Goal: Task Accomplishment & Management: Use online tool/utility

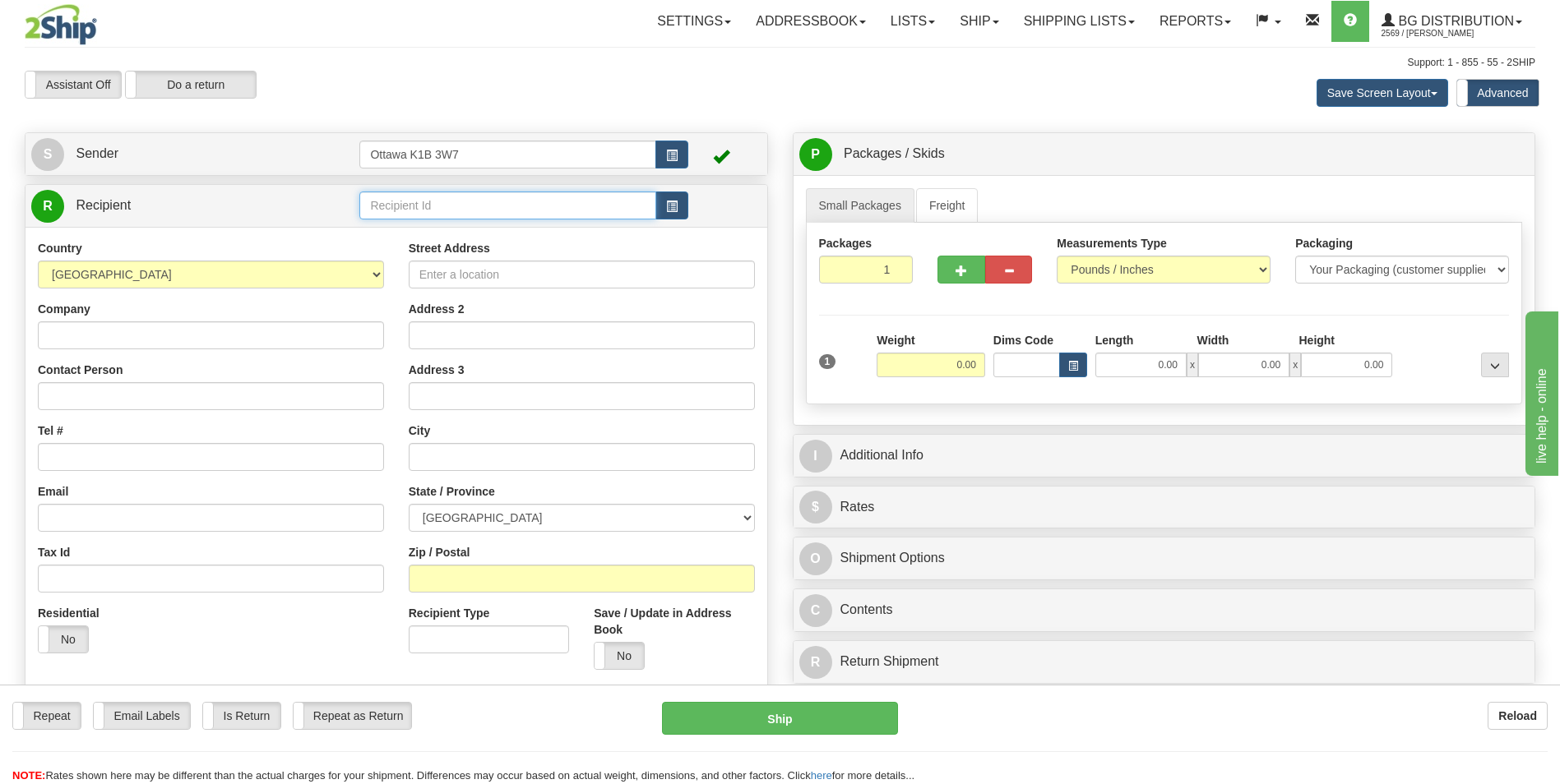
click at [466, 208] on input "text" at bounding box center [507, 205] width 296 height 28
click at [452, 238] on div "910856" at bounding box center [505, 231] width 281 height 18
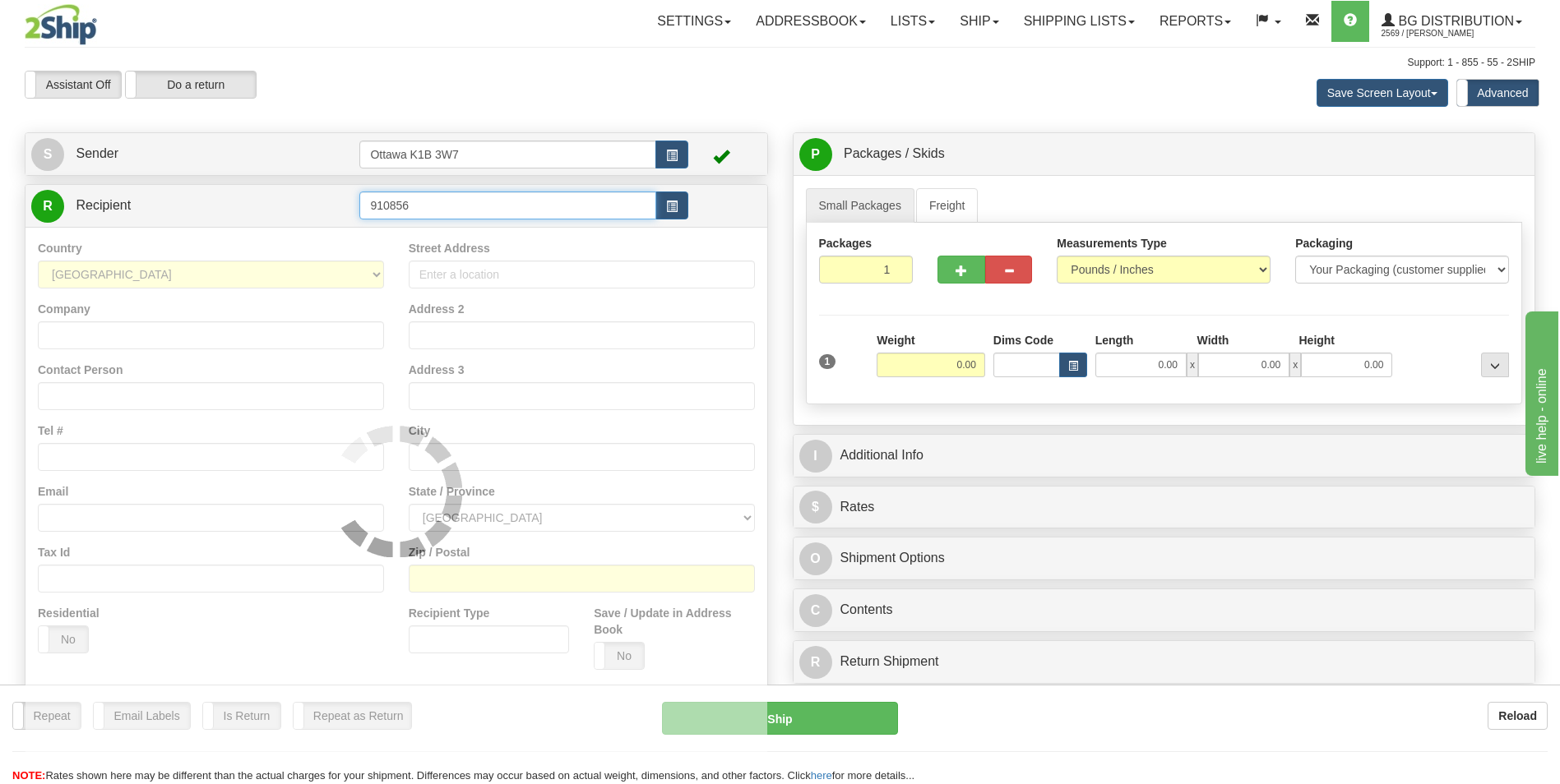
type input "910856"
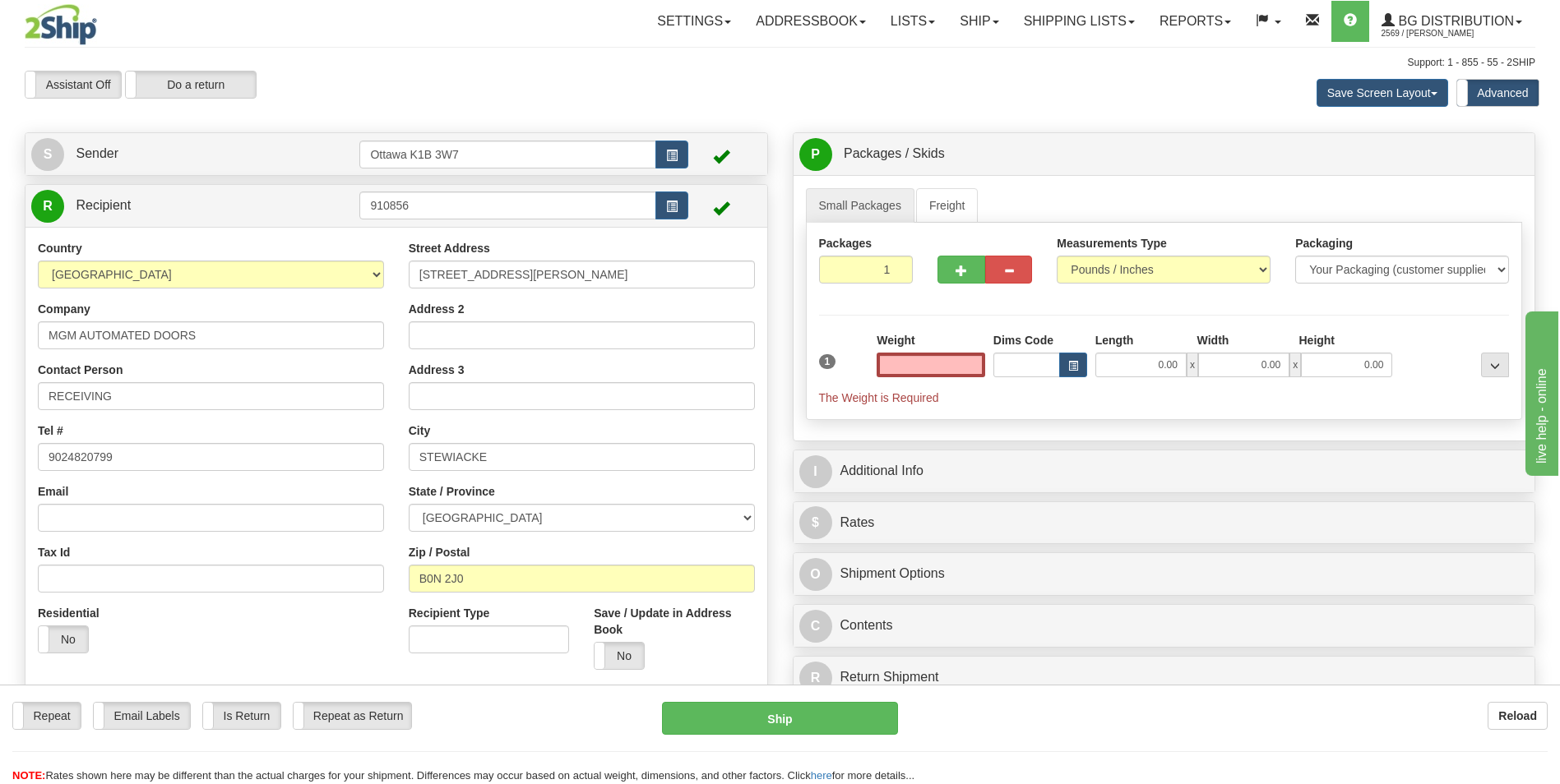
type input "0.00"
click at [975, 370] on input "0.00" at bounding box center [931, 365] width 109 height 25
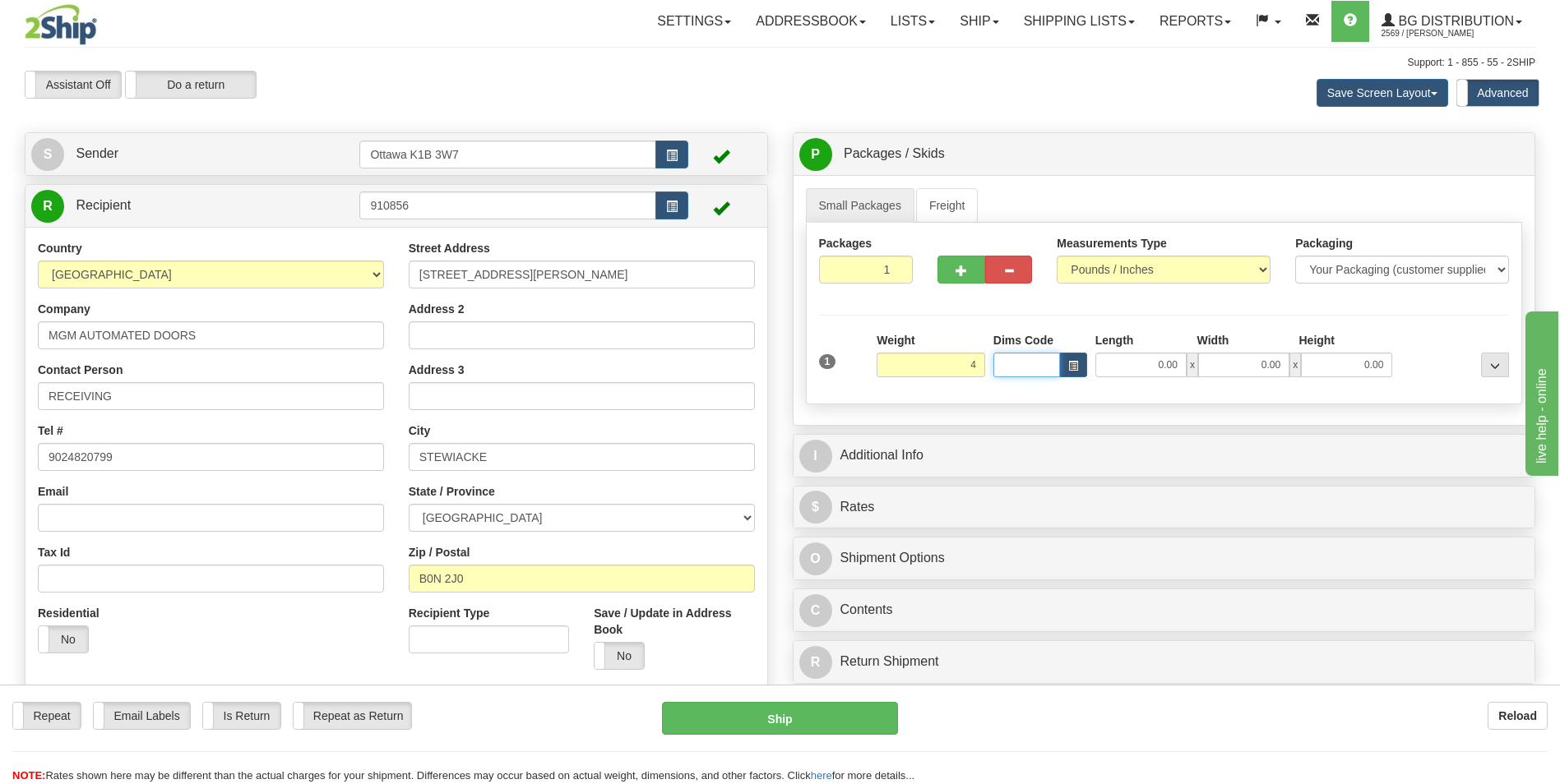
type input "4.00"
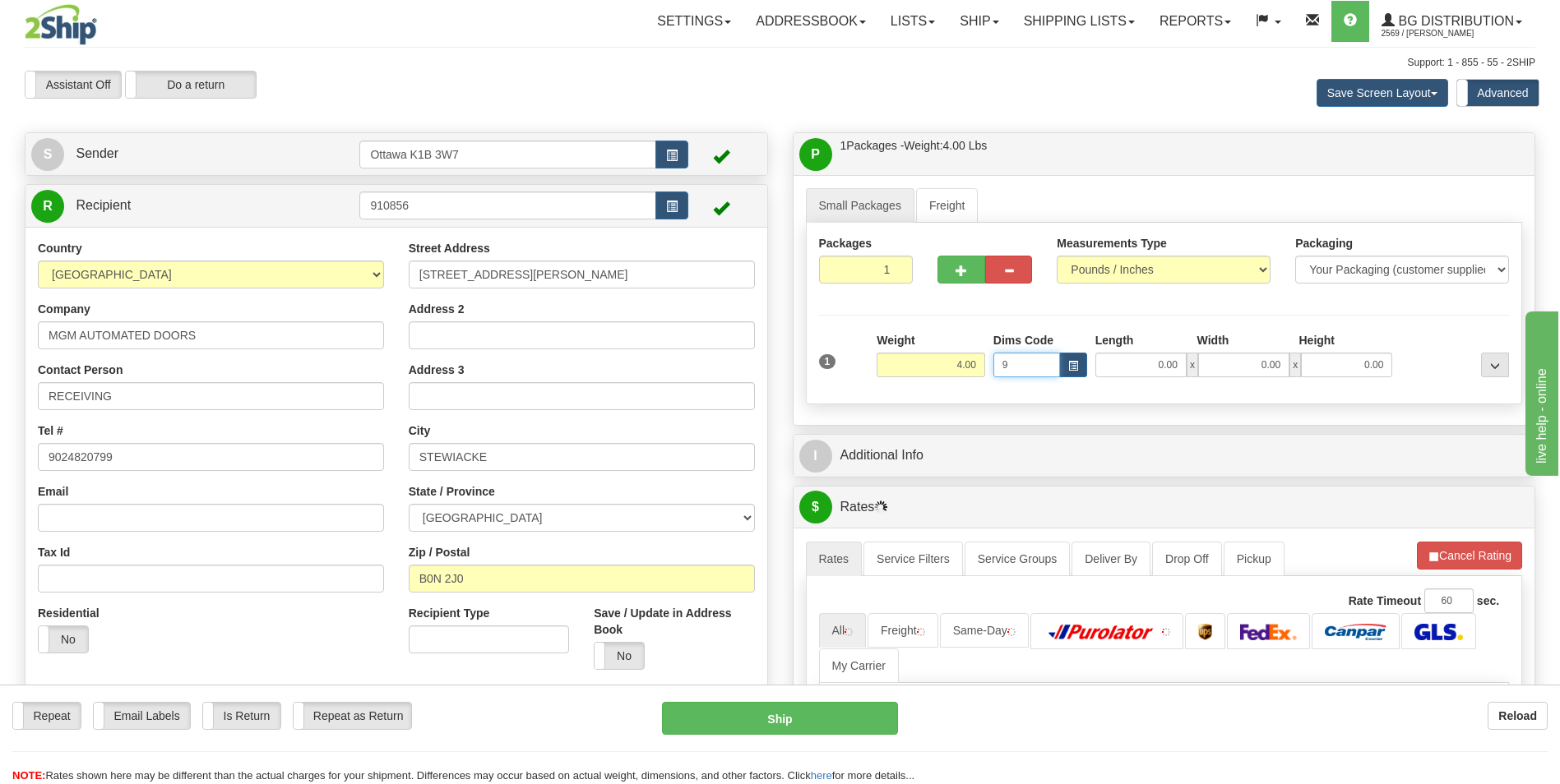
type input "9"
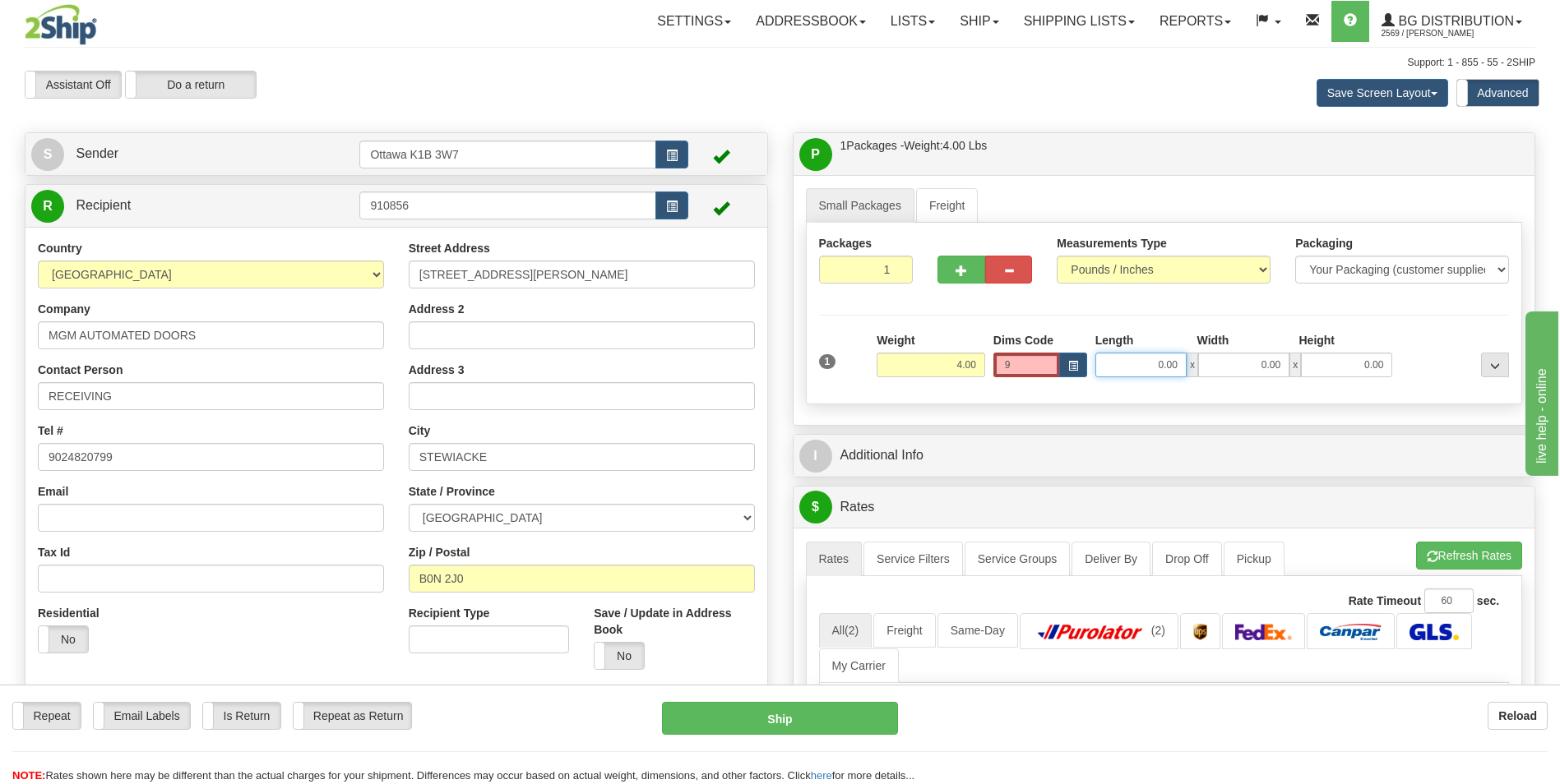
type input "9"
type input "0.00"
click at [1024, 359] on input "9" at bounding box center [1027, 365] width 67 height 25
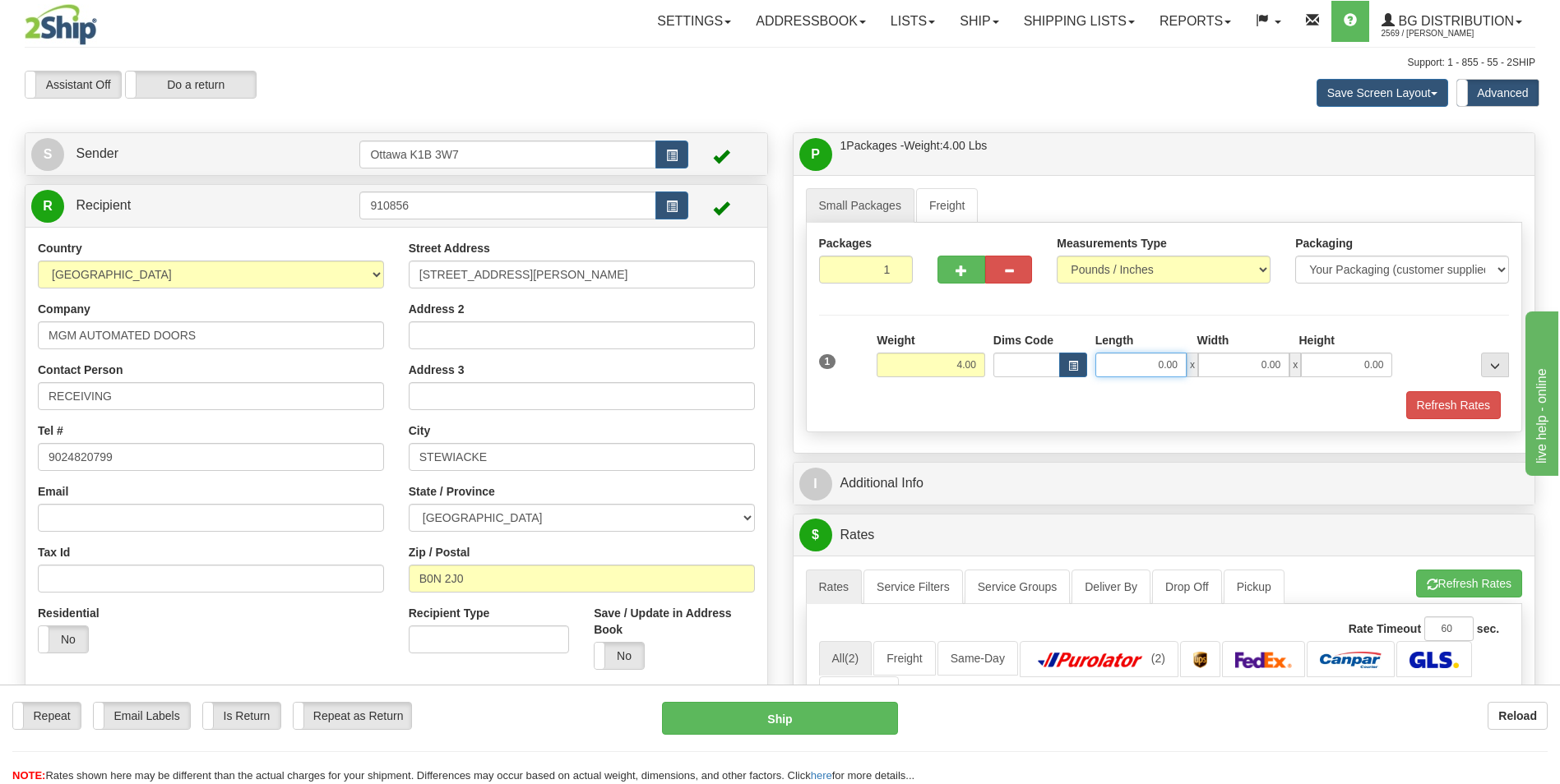
click at [1166, 364] on input "0.00" at bounding box center [1141, 365] width 91 height 25
type input "9.00"
type input "8.00"
type input "9.00"
click at [926, 407] on div "Refresh Rates" at bounding box center [1164, 405] width 699 height 28
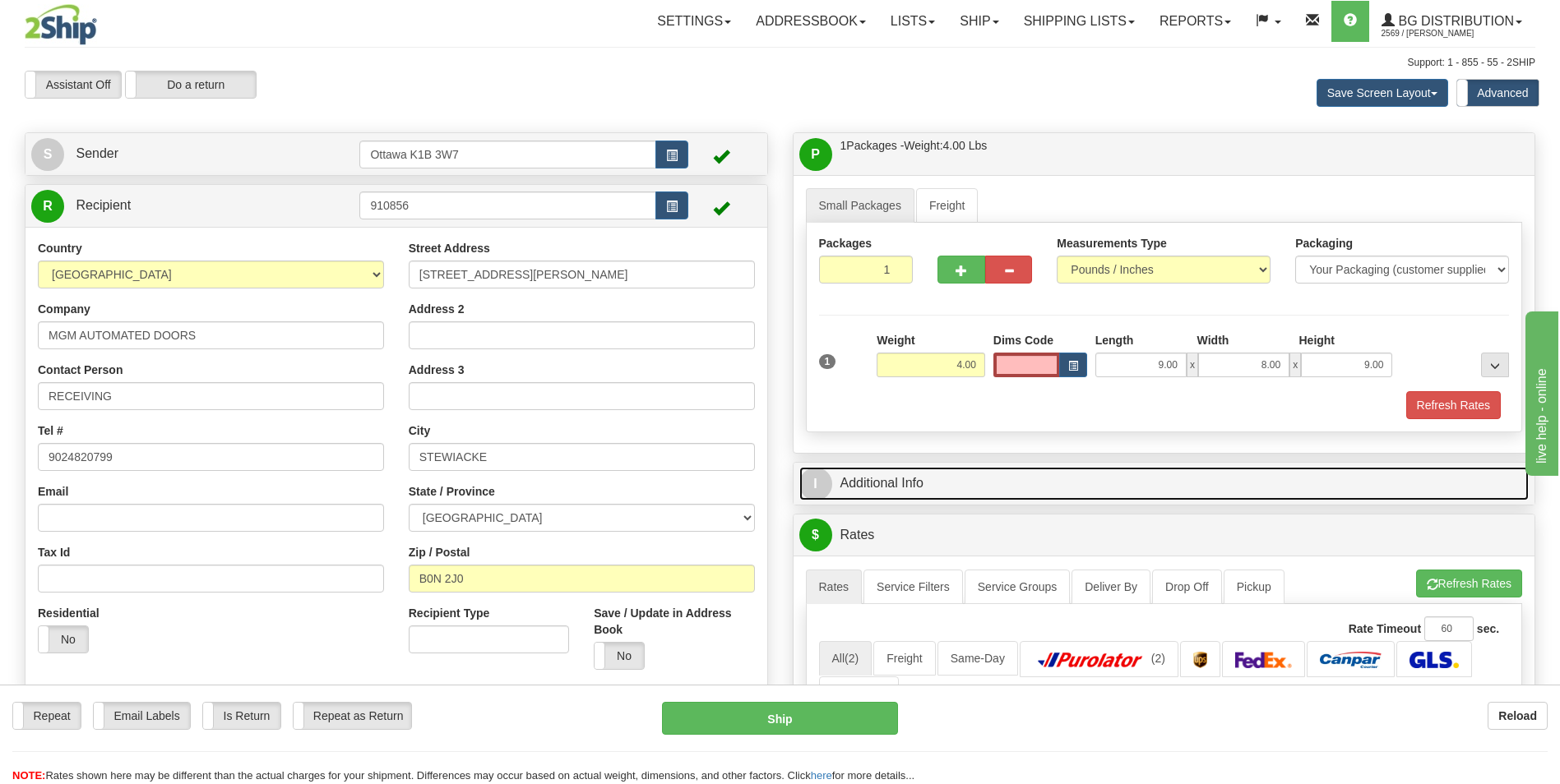
drag, startPoint x: 940, startPoint y: 467, endPoint x: 932, endPoint y: 495, distance: 29.1
click at [940, 467] on link "I Additional Info" at bounding box center [1164, 483] width 730 height 33
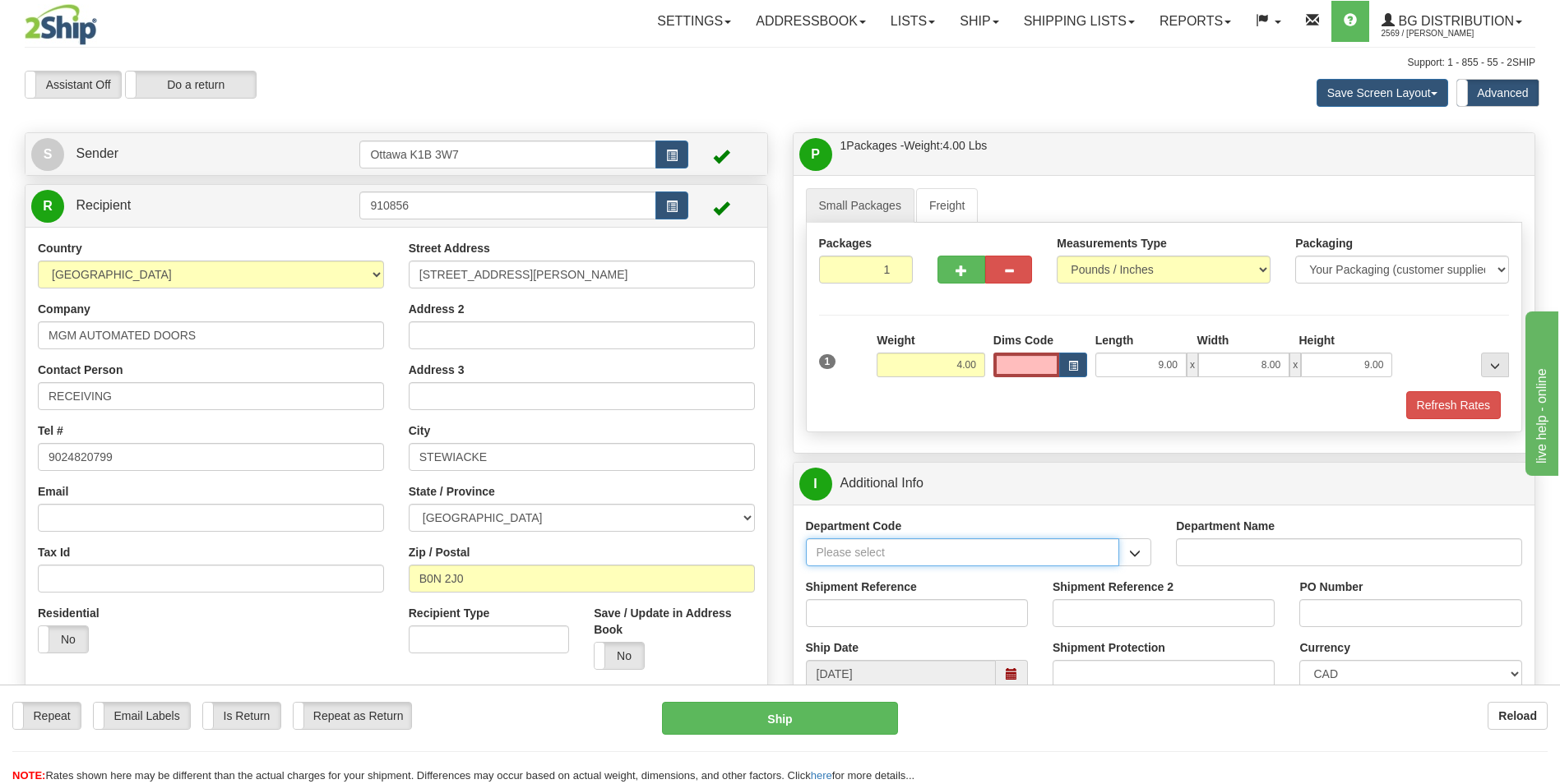
click at [904, 555] on input "Department Code" at bounding box center [963, 552] width 314 height 28
click at [1137, 558] on span "button" at bounding box center [1134, 553] width 11 height 10
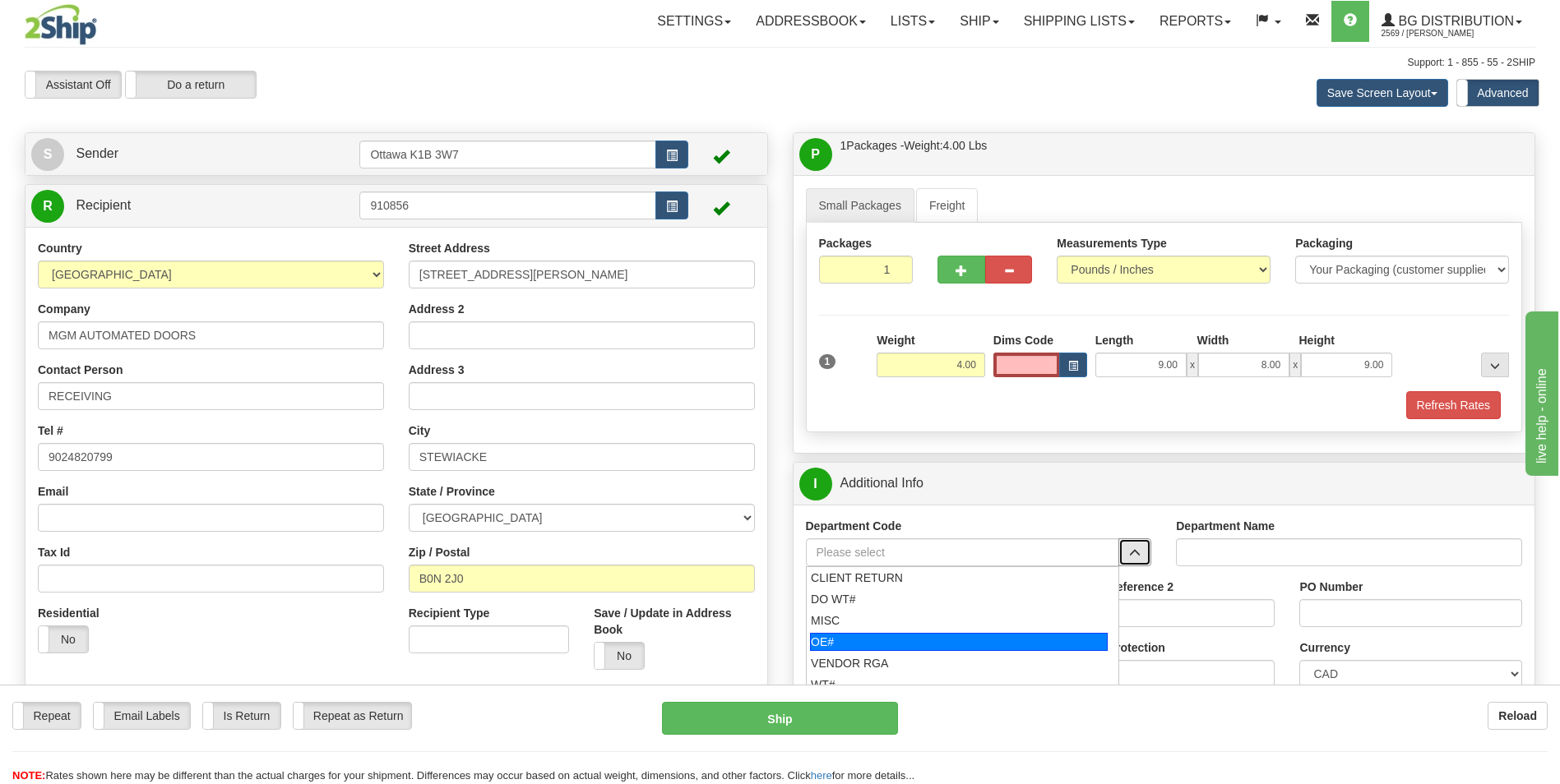
click at [970, 642] on div "OE#" at bounding box center [958, 642] width 298 height 18
type input "OE#"
type input "ORDERS"
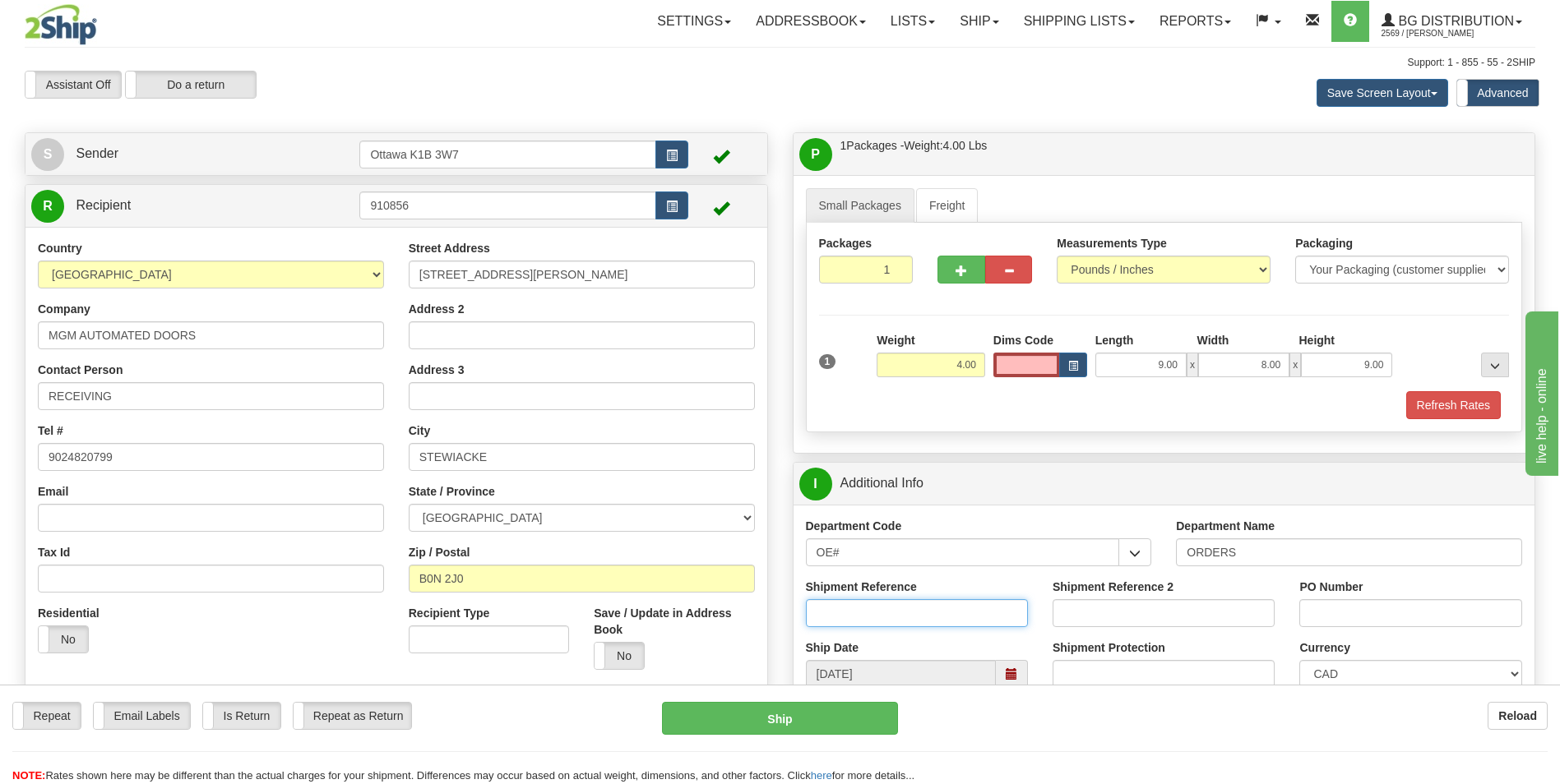
click at [935, 615] on input "Shipment Reference" at bounding box center [916, 613] width 222 height 28
type input "10202970-01"
click at [1343, 624] on input "PO Number" at bounding box center [1410, 613] width 222 height 28
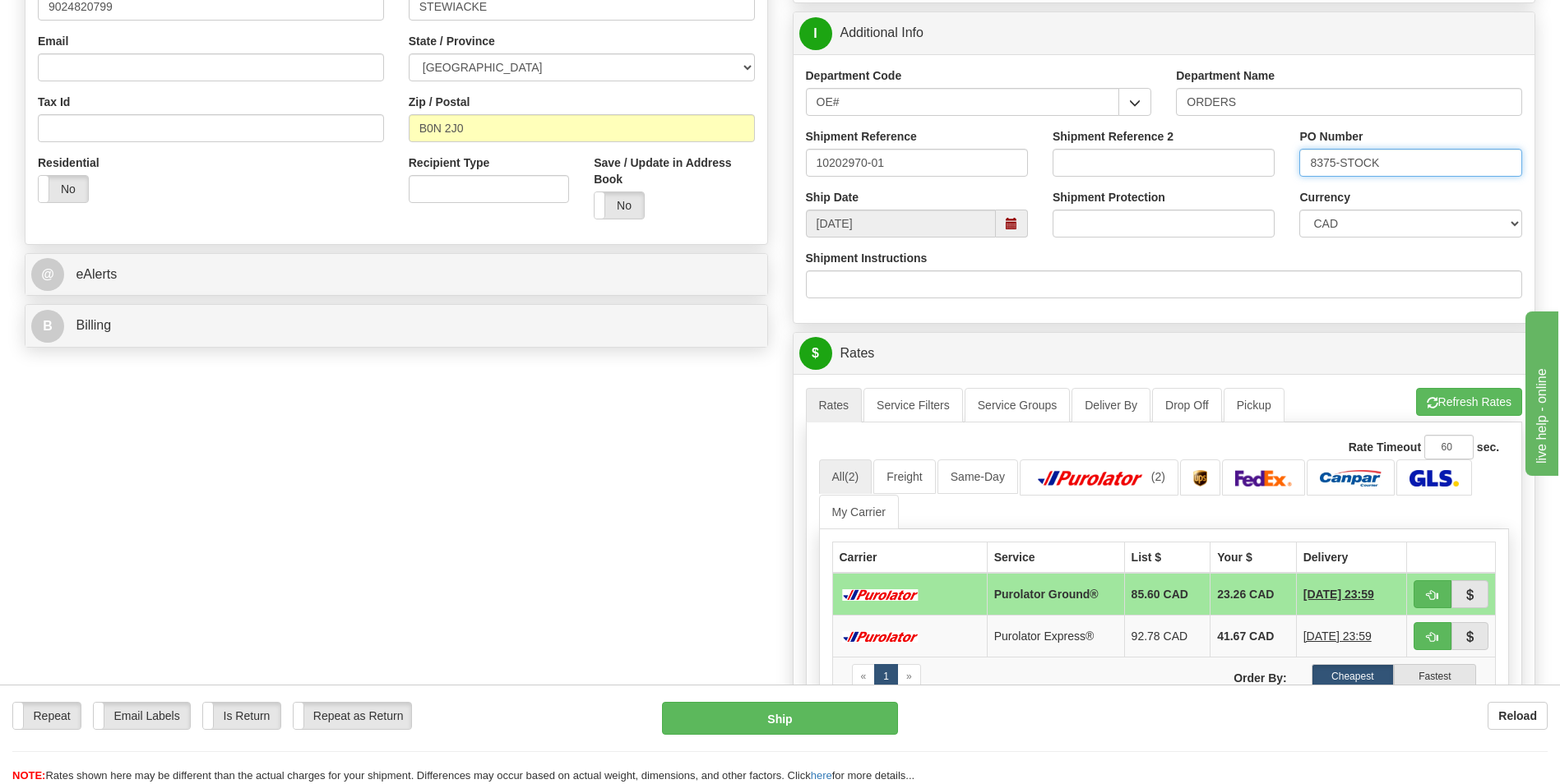
scroll to position [493, 0]
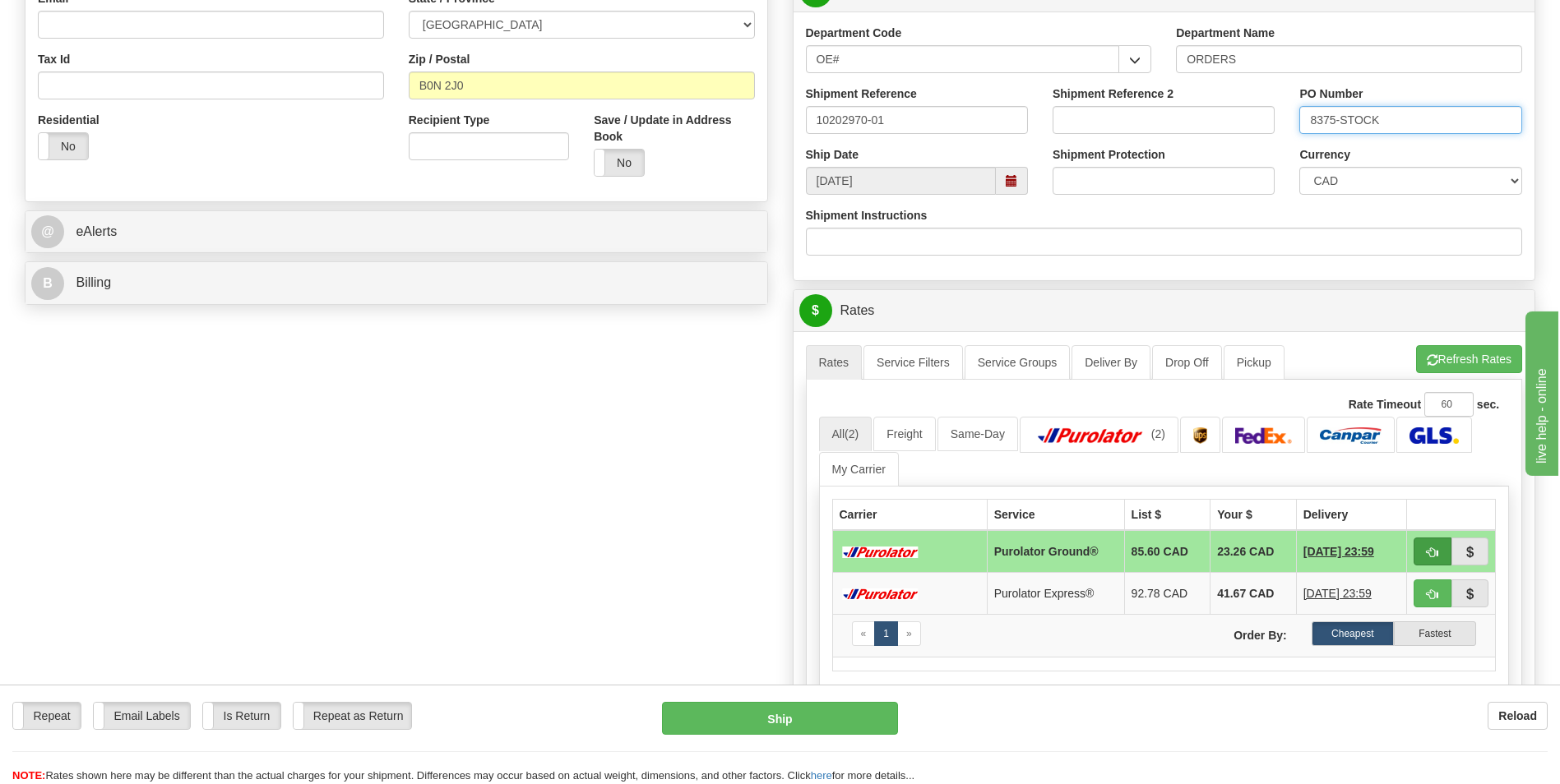
type input "8375-STOCK"
click at [1438, 551] on button "button" at bounding box center [1432, 552] width 38 height 28
type input "260"
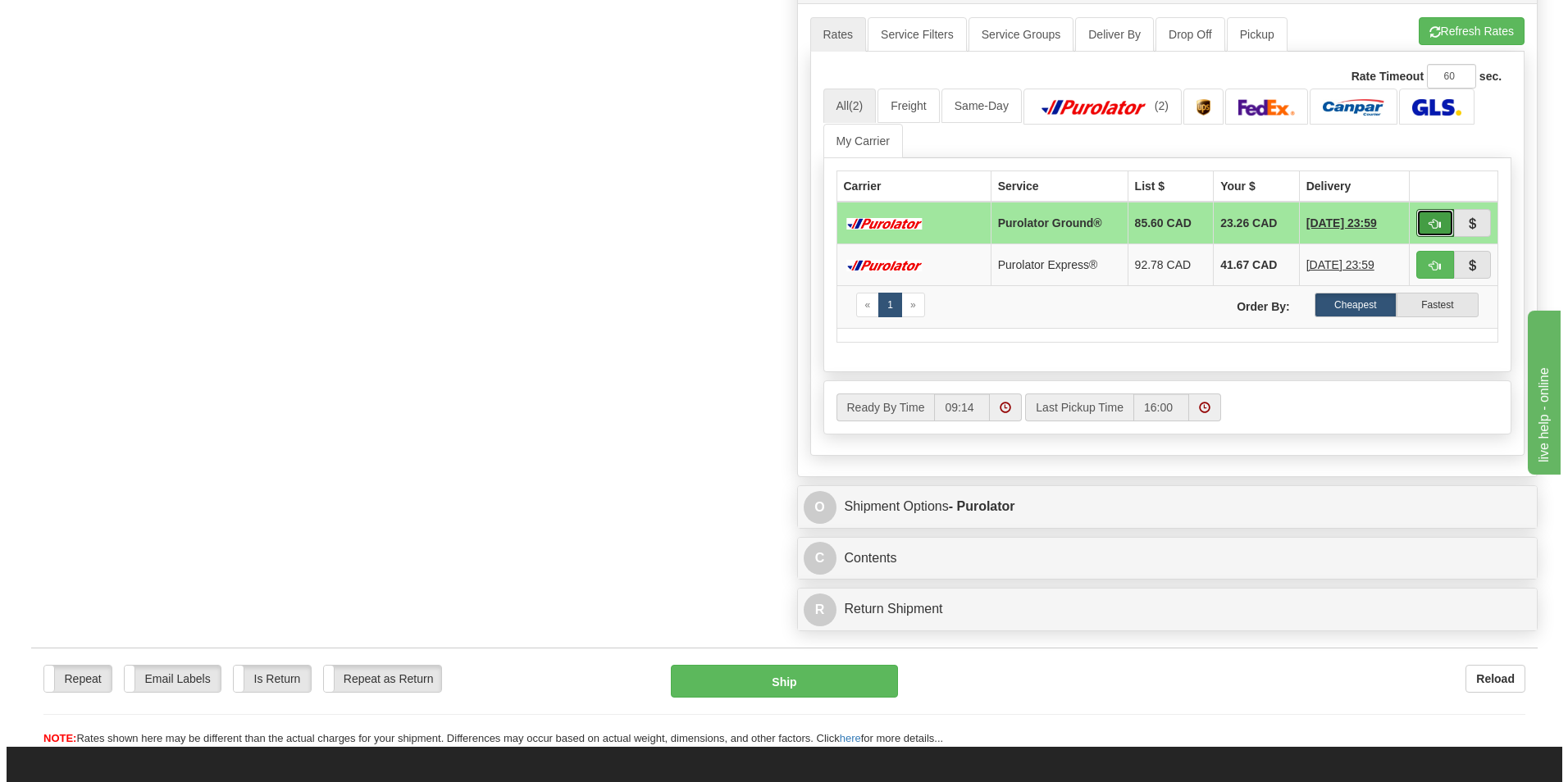
scroll to position [820, 0]
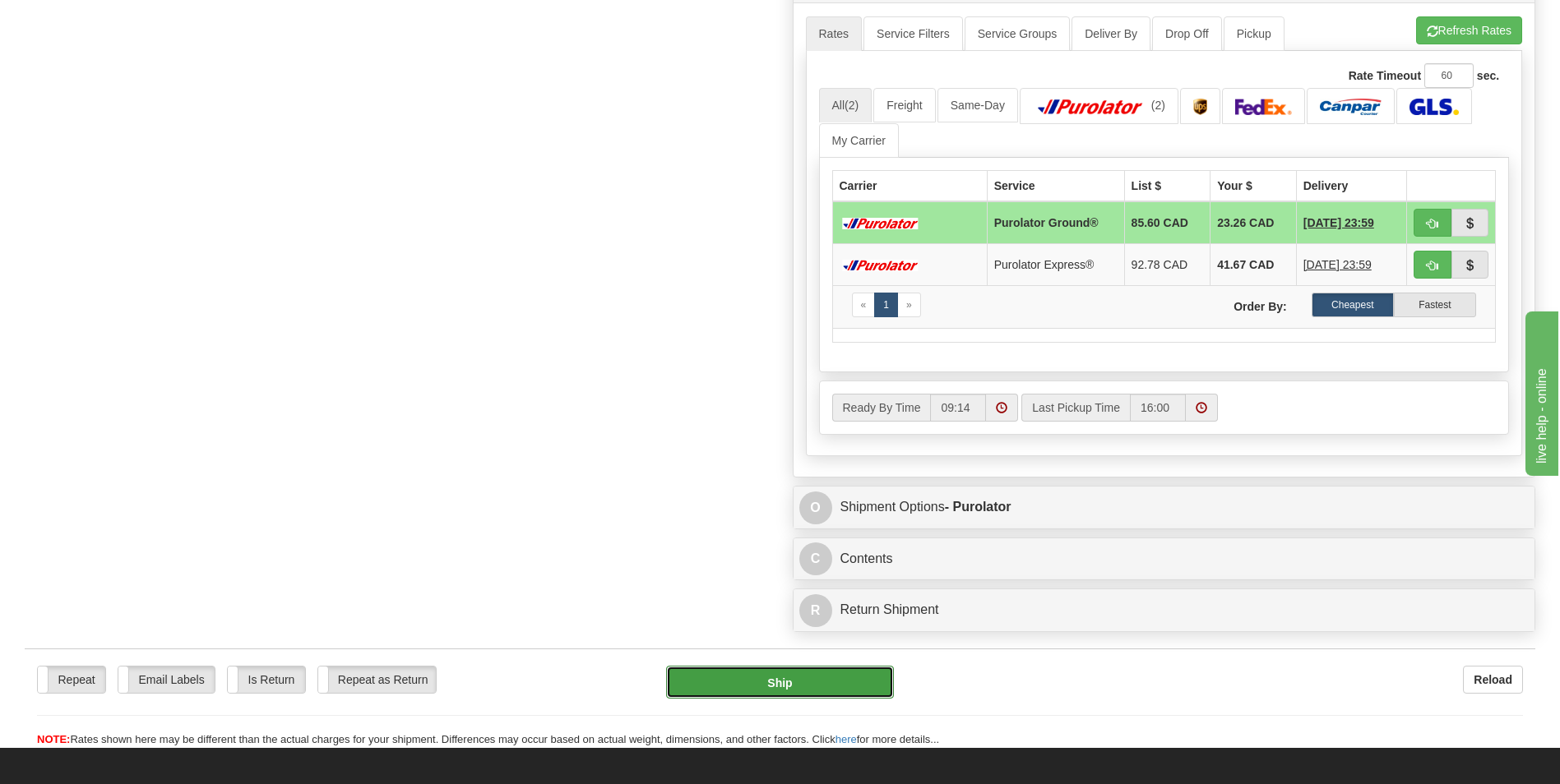
click at [801, 677] on button "Ship" at bounding box center [779, 682] width 227 height 33
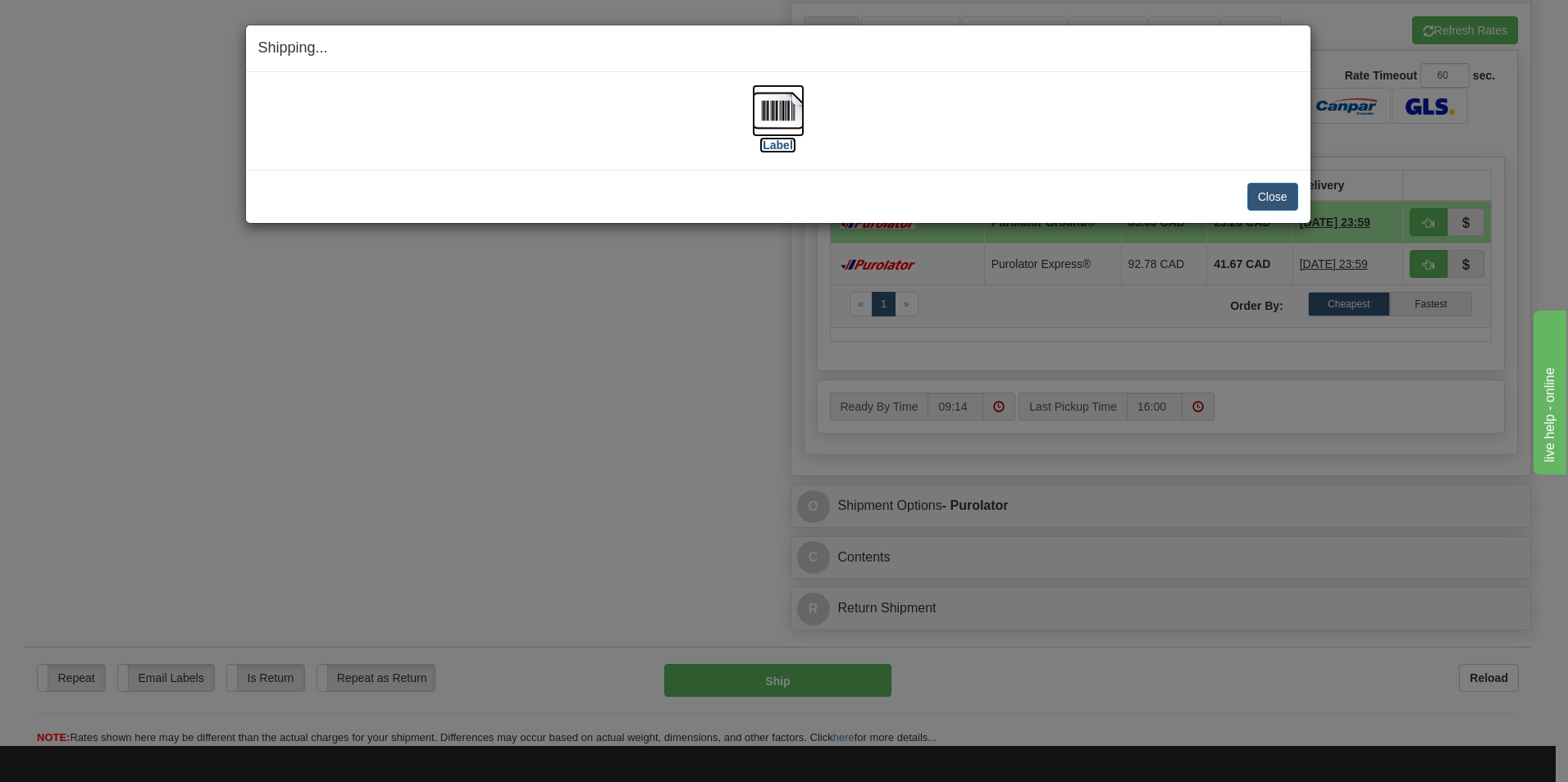
click at [789, 142] on label "[Label]" at bounding box center [778, 145] width 38 height 16
click at [1302, 198] on div "Close Cancel Cancel Shipment and Quit Pickup Quit Pickup ONLY" at bounding box center [779, 196] width 1065 height 53
click at [1283, 196] on button "Close" at bounding box center [1273, 197] width 50 height 28
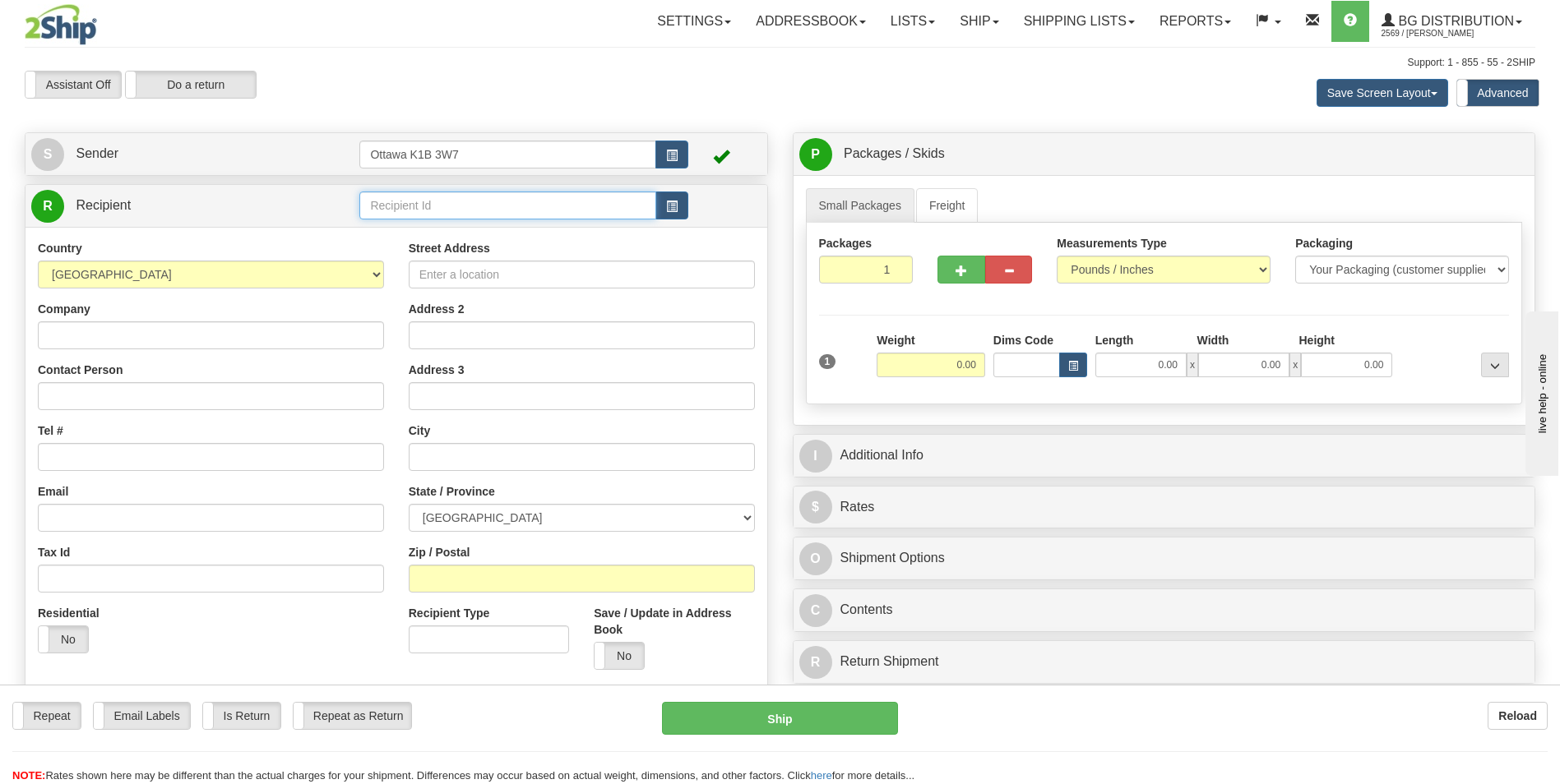
click at [481, 206] on input "text" at bounding box center [507, 205] width 296 height 28
click at [475, 227] on div "910791" at bounding box center [505, 231] width 279 height 16
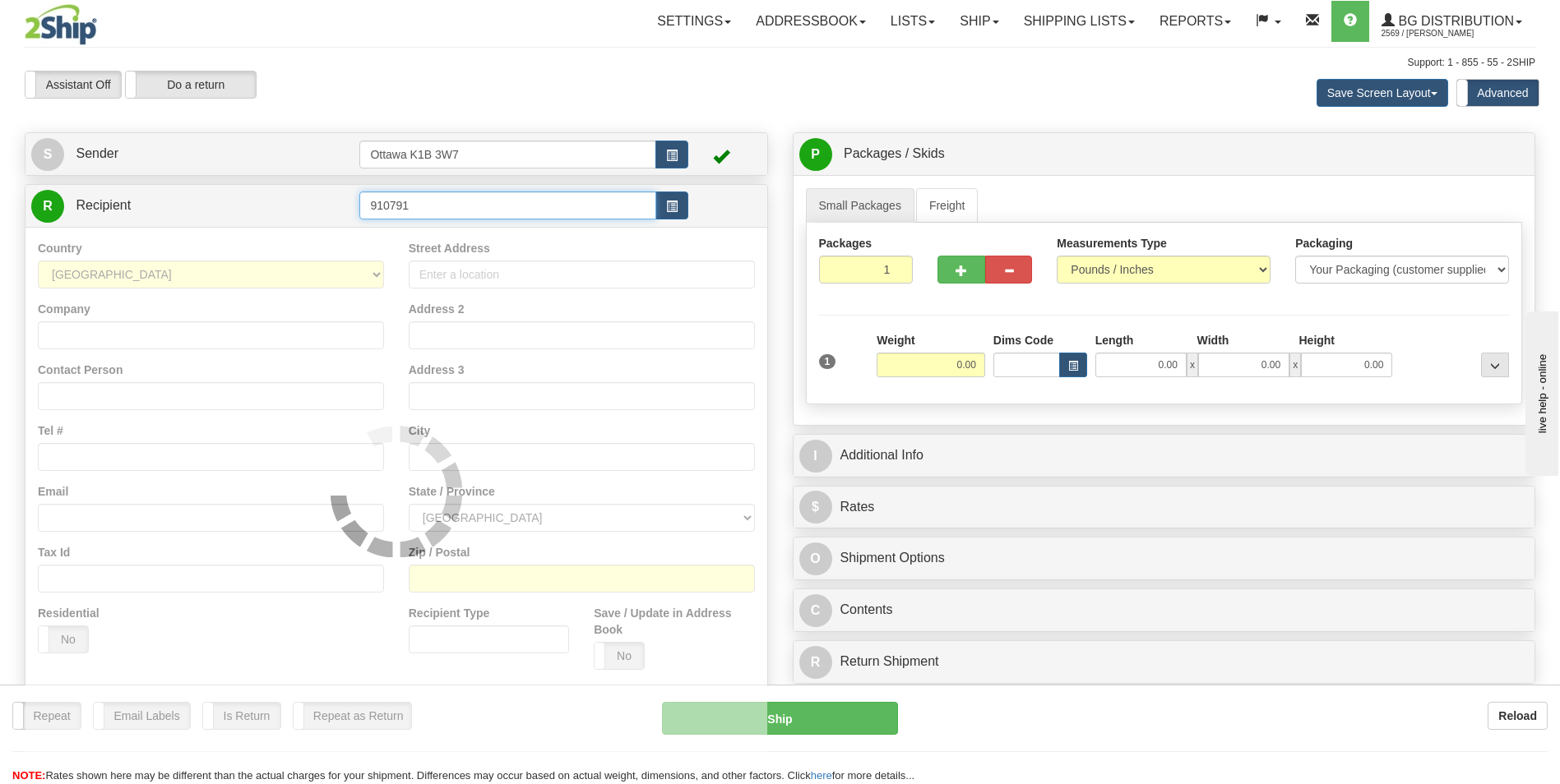
type input "910791"
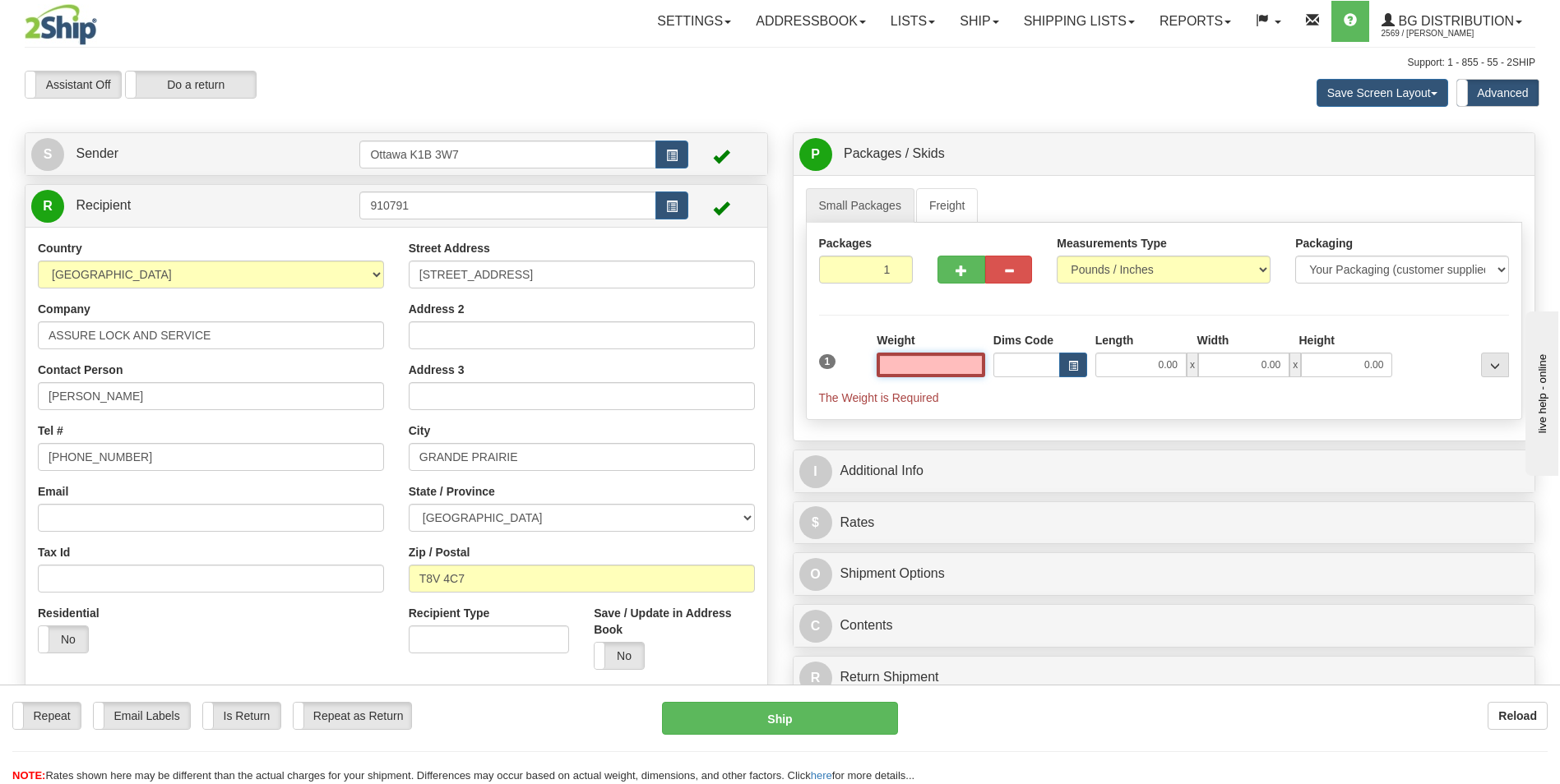
click at [939, 359] on input "text" at bounding box center [931, 365] width 109 height 25
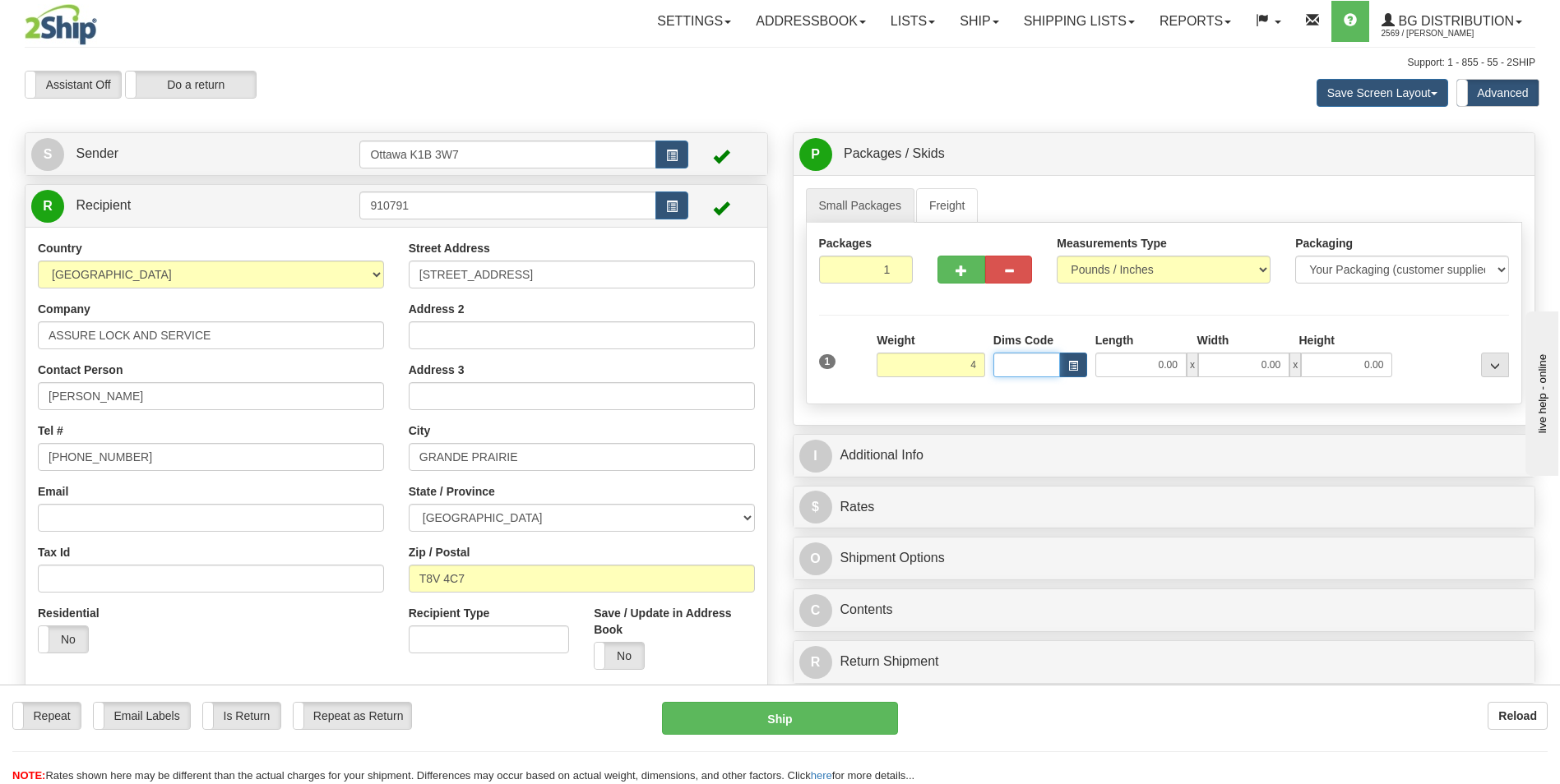
type input "4.00"
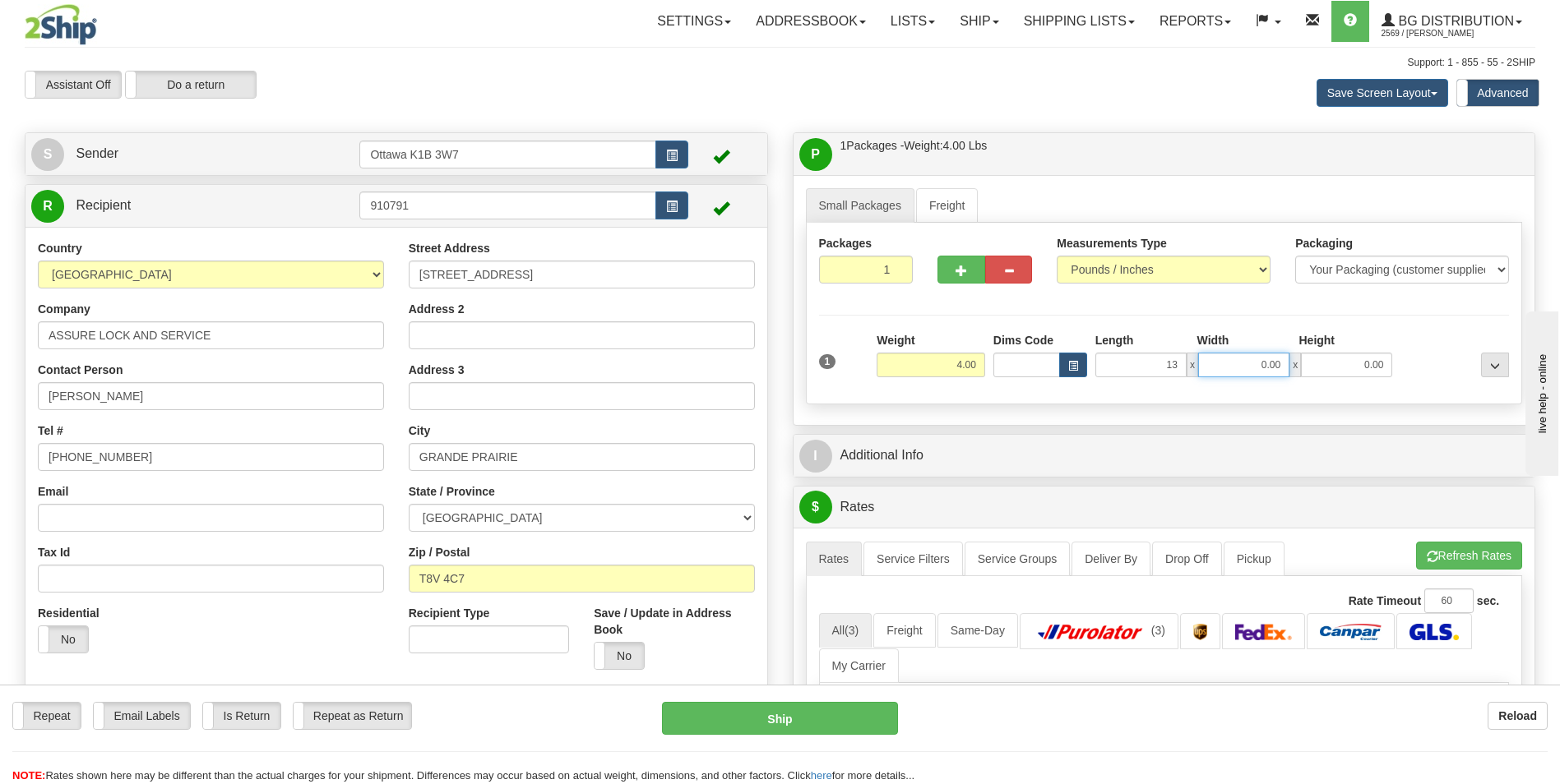
type input "13.00"
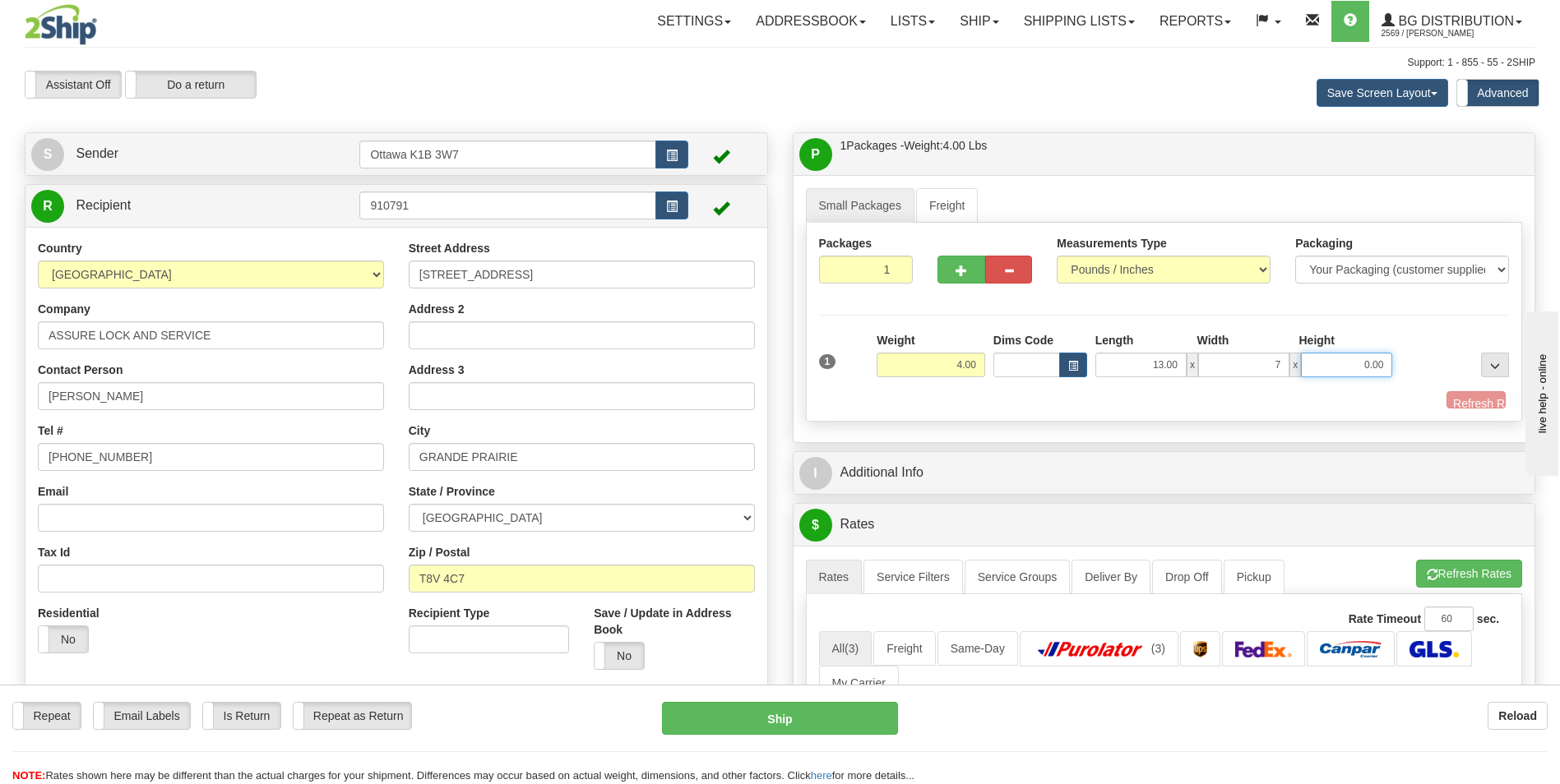
type input "7.00"
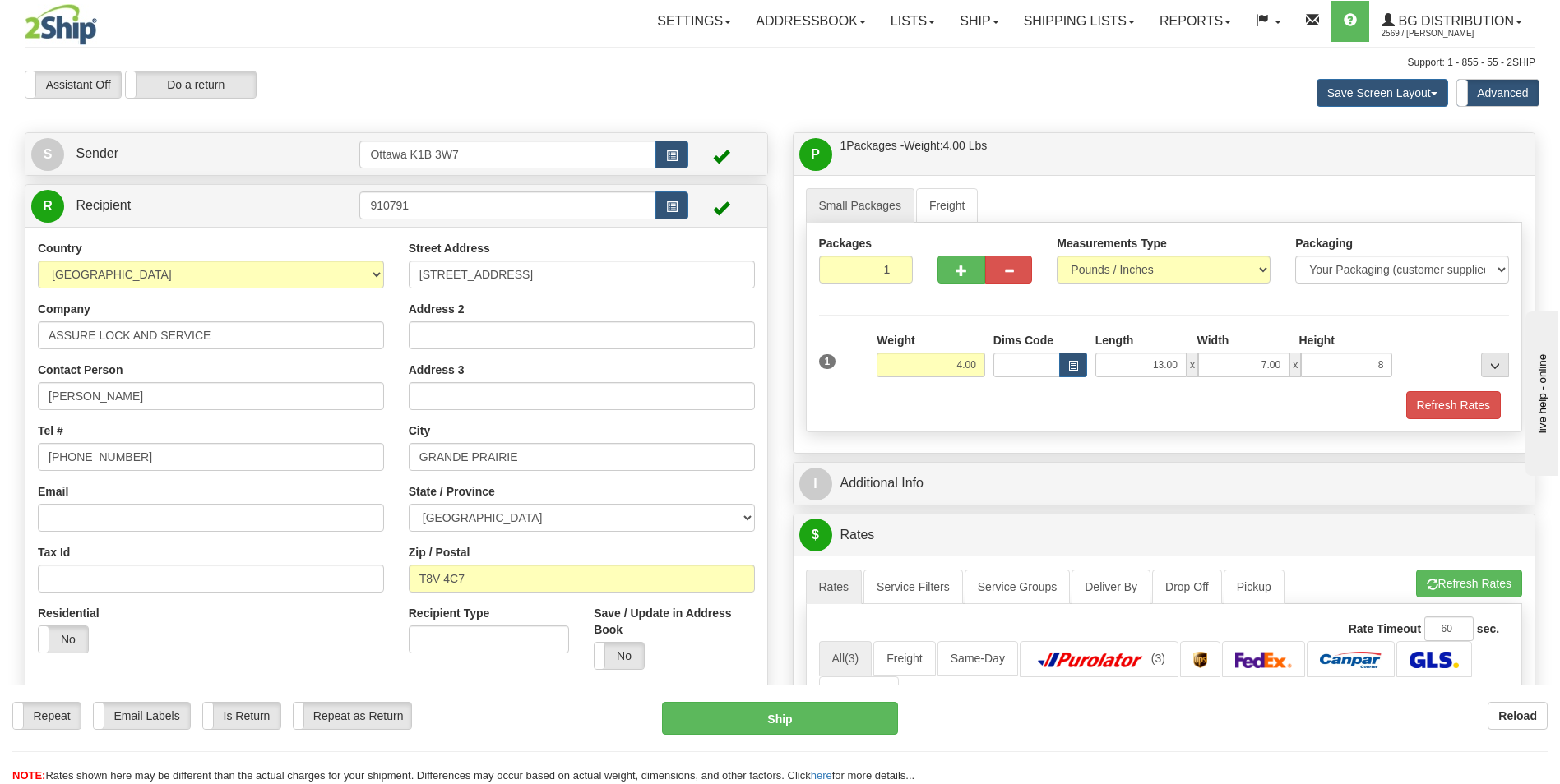
type input "8.00"
click at [962, 421] on div "Packages 1 1 Measurements Type" at bounding box center [1164, 328] width 717 height 209
click at [420, 206] on input "910791" at bounding box center [507, 205] width 296 height 28
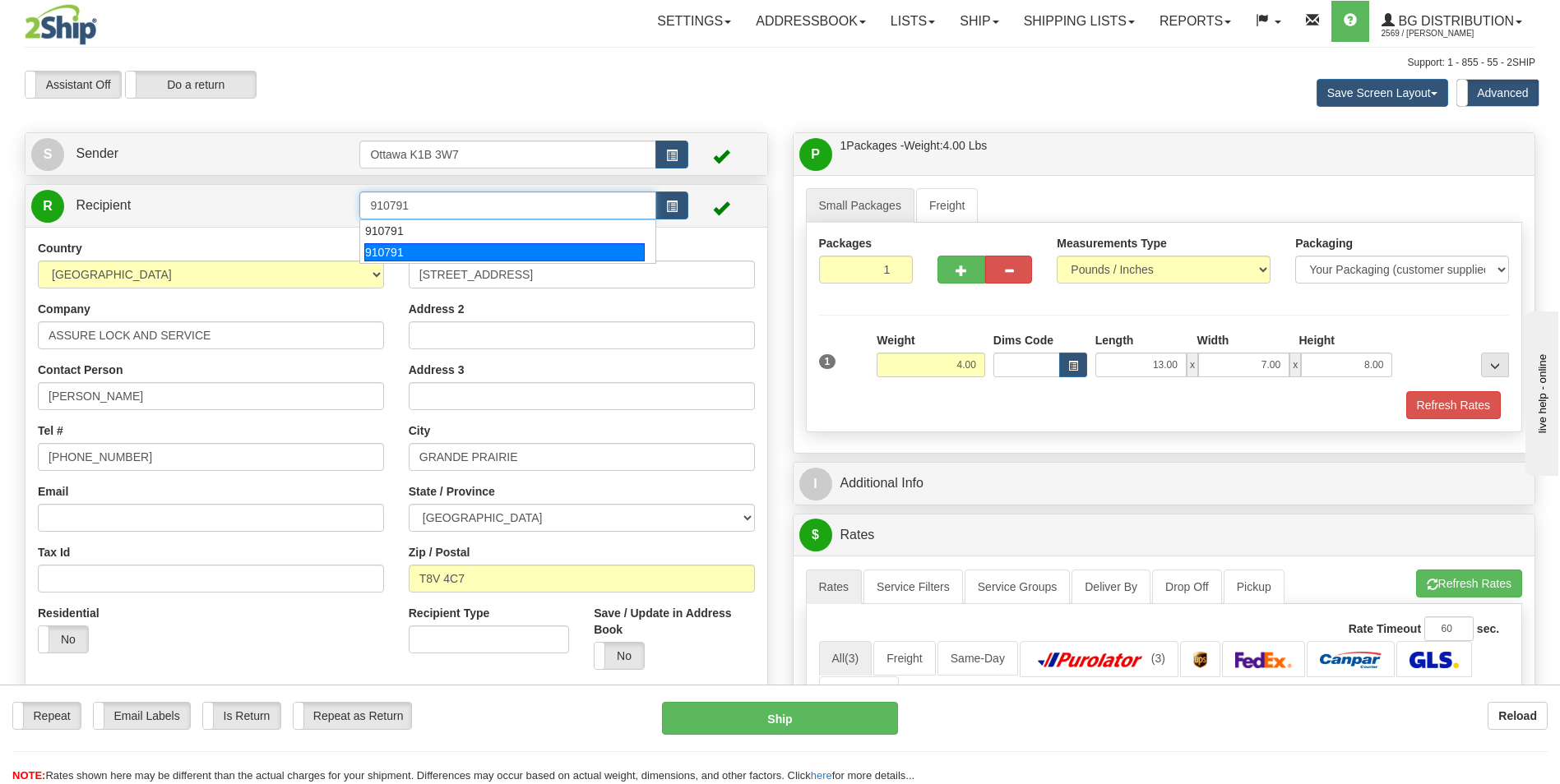
click at [423, 255] on div "910791" at bounding box center [505, 252] width 281 height 18
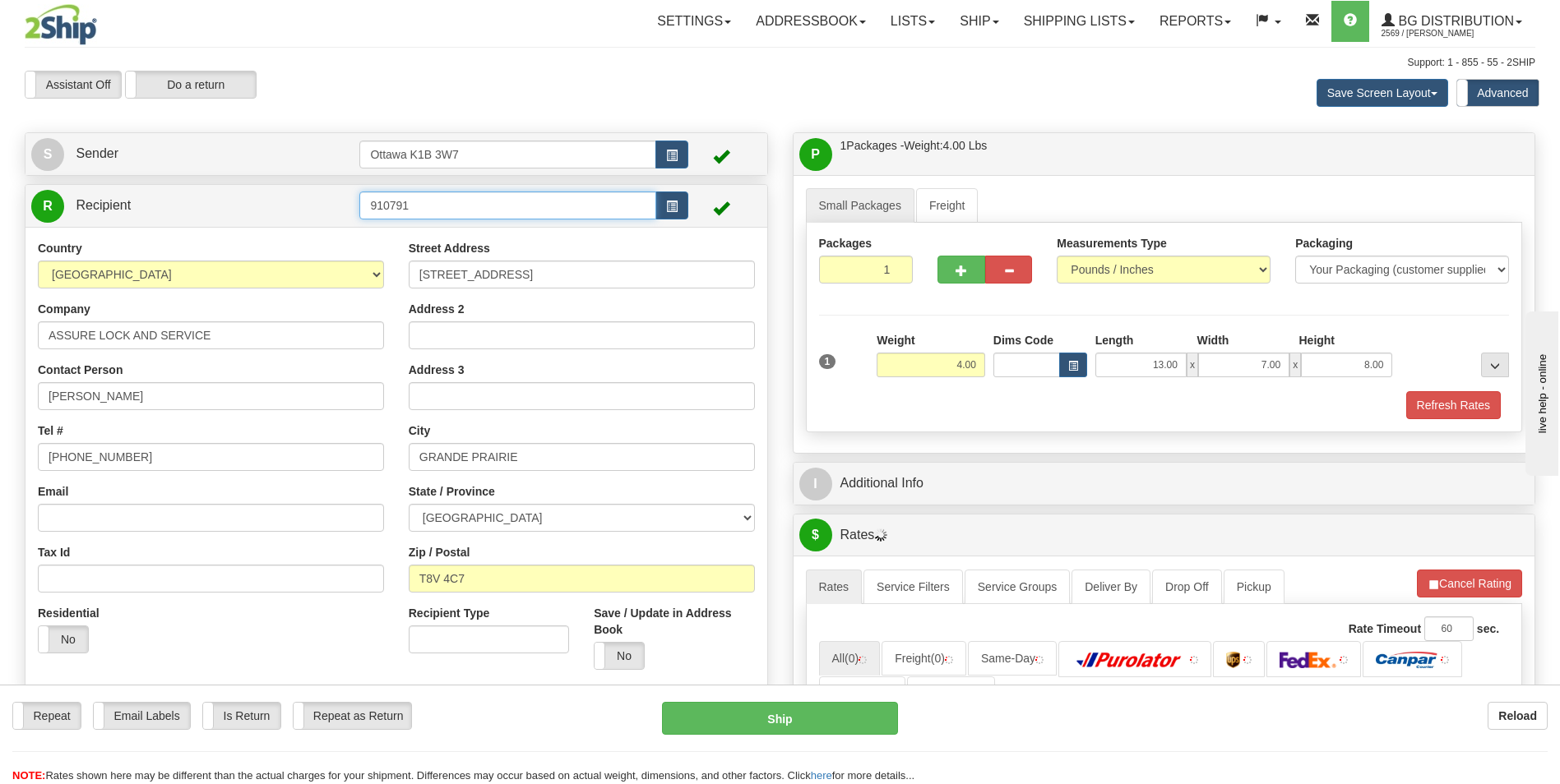
click at [463, 208] on input "910791" at bounding box center [507, 205] width 296 height 28
type input "9"
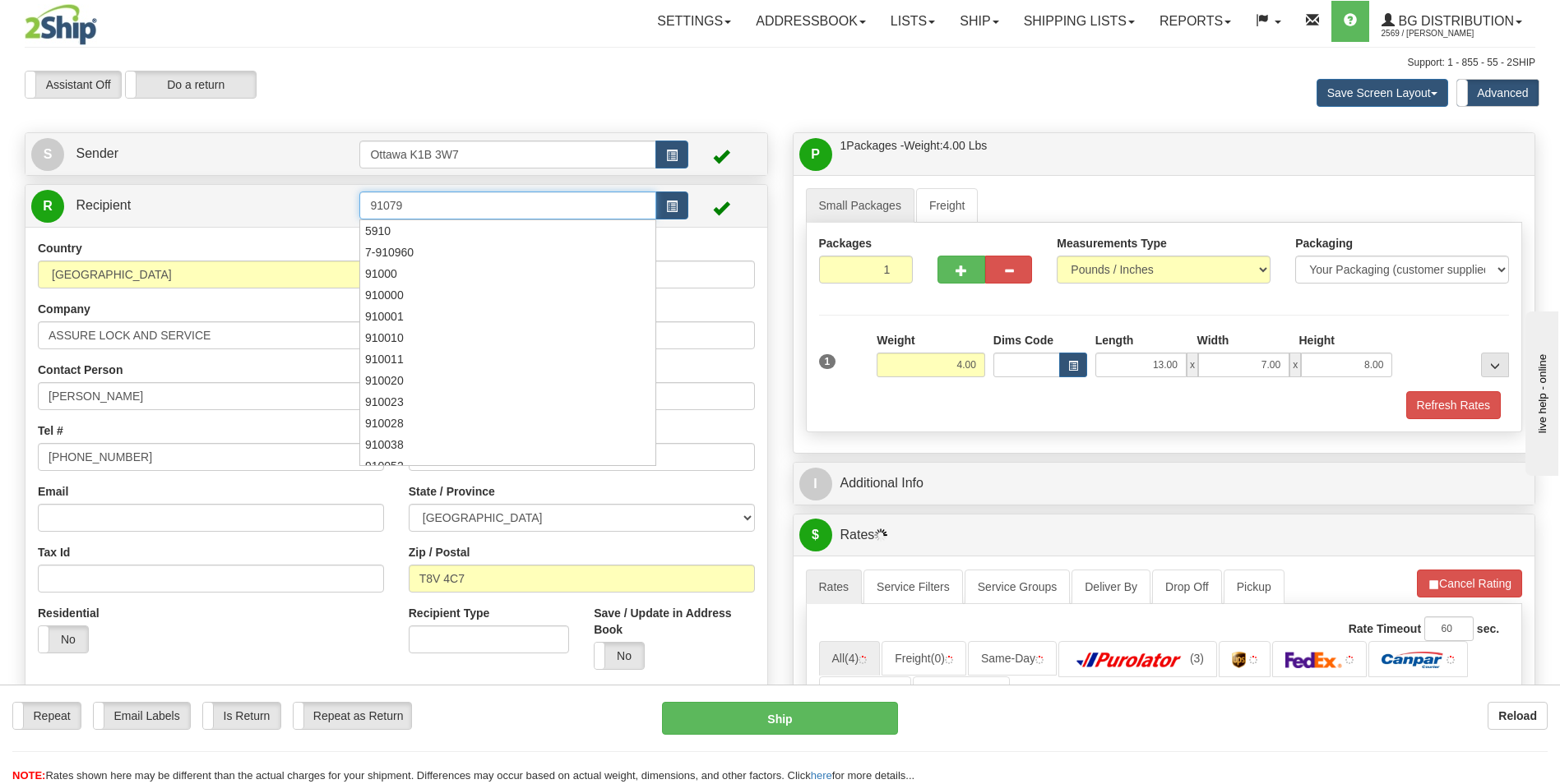
type input "910791"
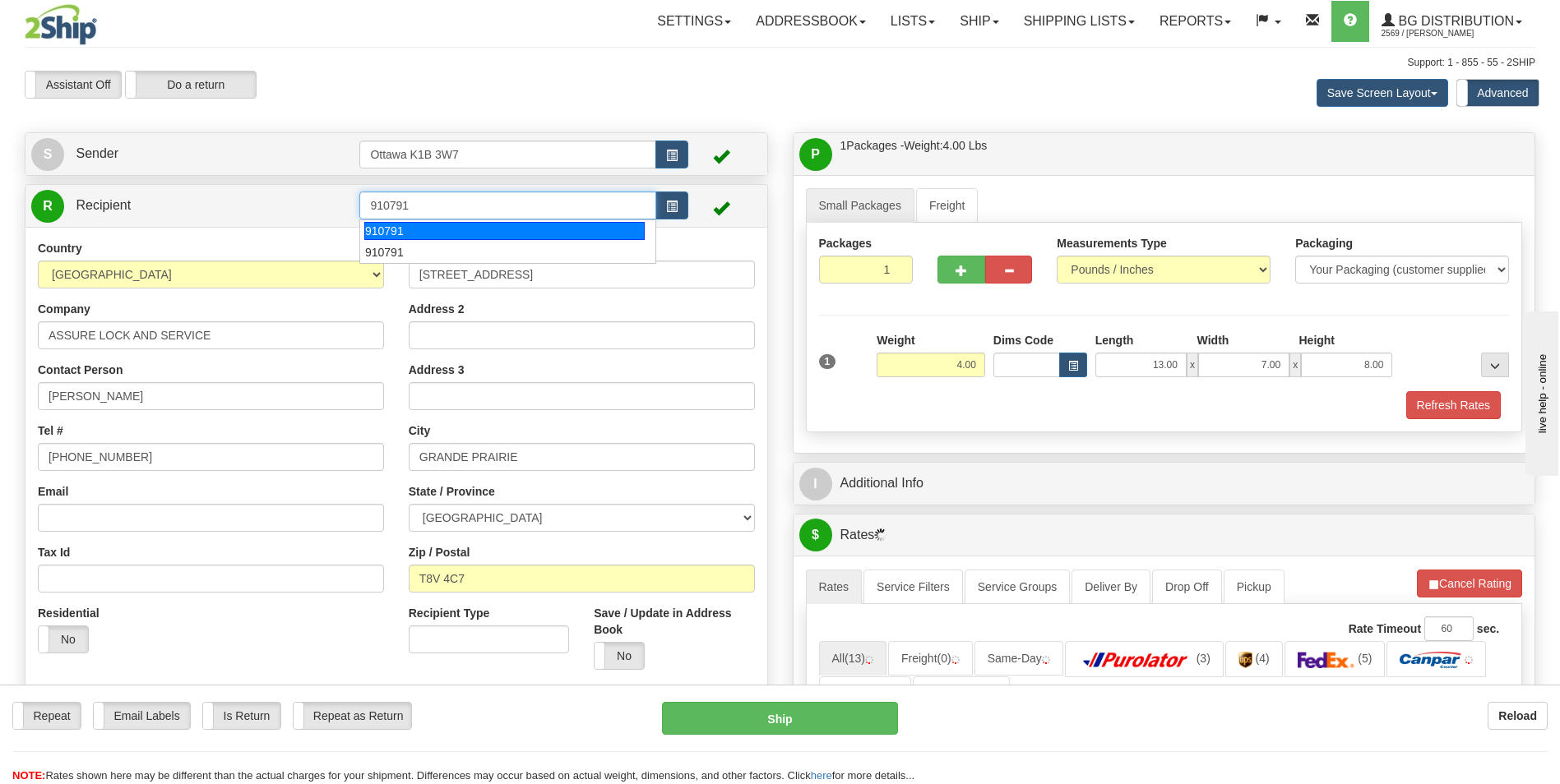
click at [446, 229] on div "910791" at bounding box center [505, 231] width 281 height 18
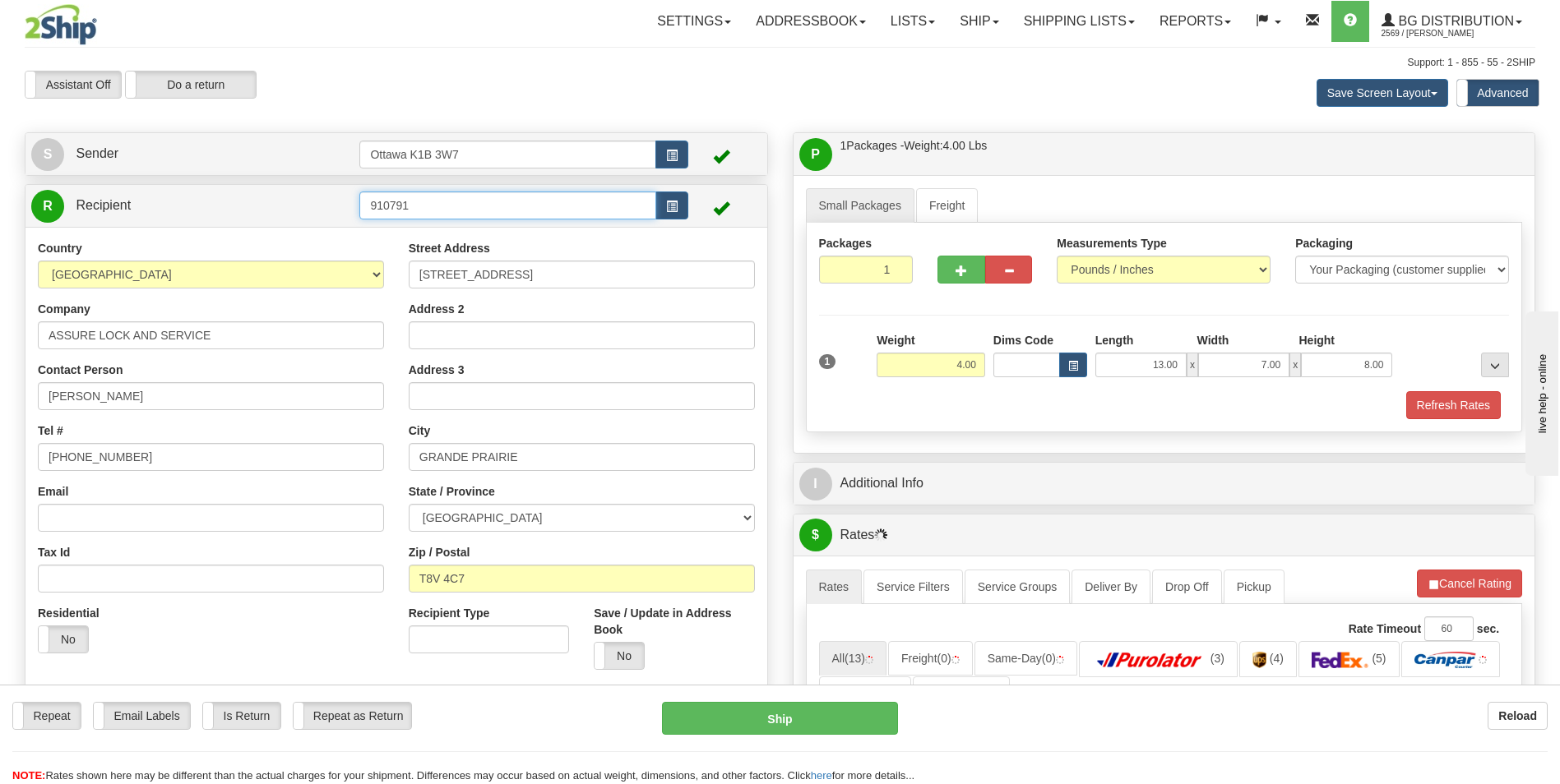
click at [457, 210] on input "910791" at bounding box center [507, 205] width 296 height 28
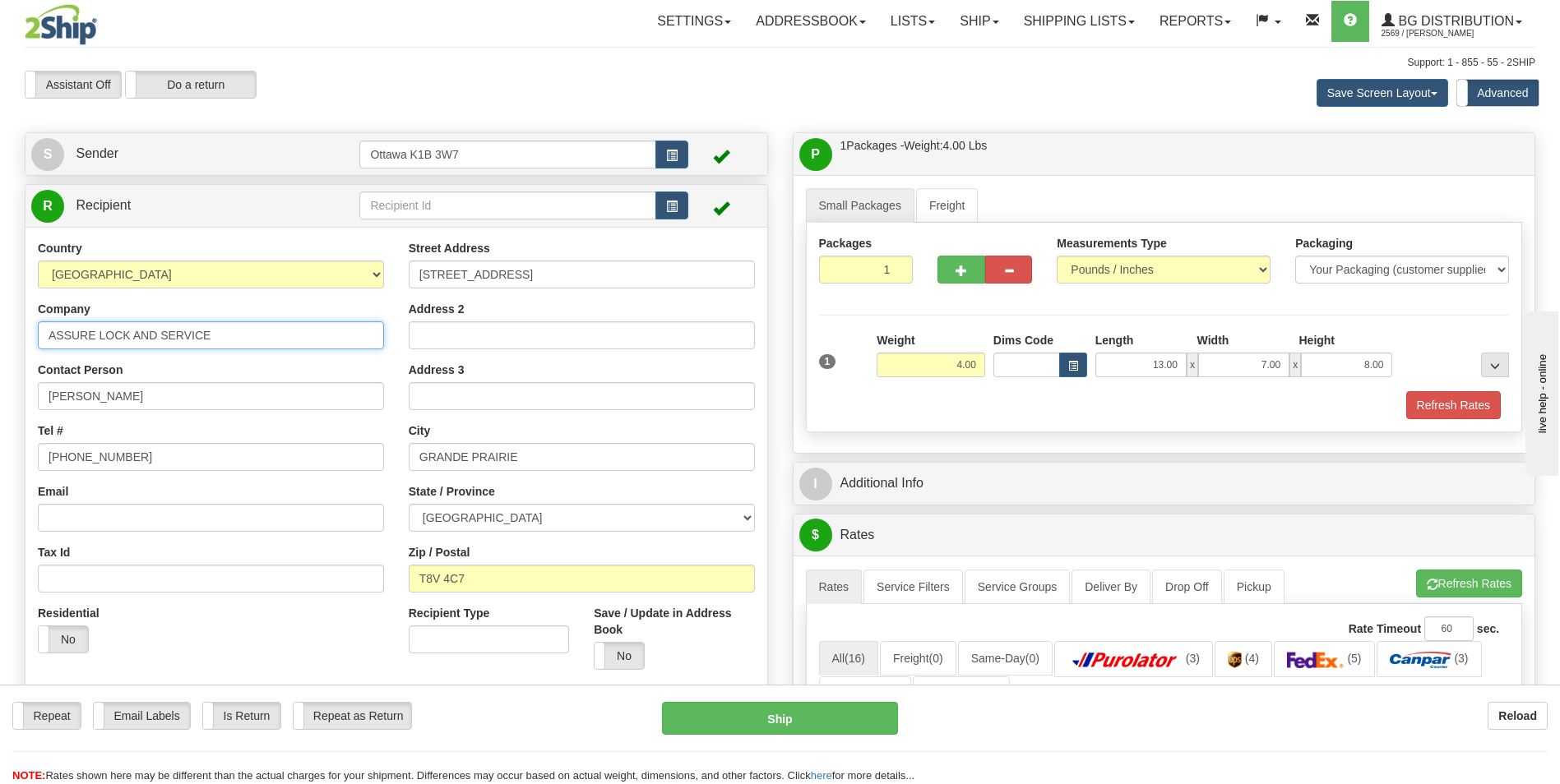
drag, startPoint x: 134, startPoint y: 339, endPoint x: -3, endPoint y: 340, distance: 137.0
click at [0, 340] on html "Training Course Close Toggle navigation Settings Shipping Preferences New Sende…" at bounding box center [780, 392] width 1560 height 784
type input "a"
type input "AC DOOR SERVICE DIRECT INC"
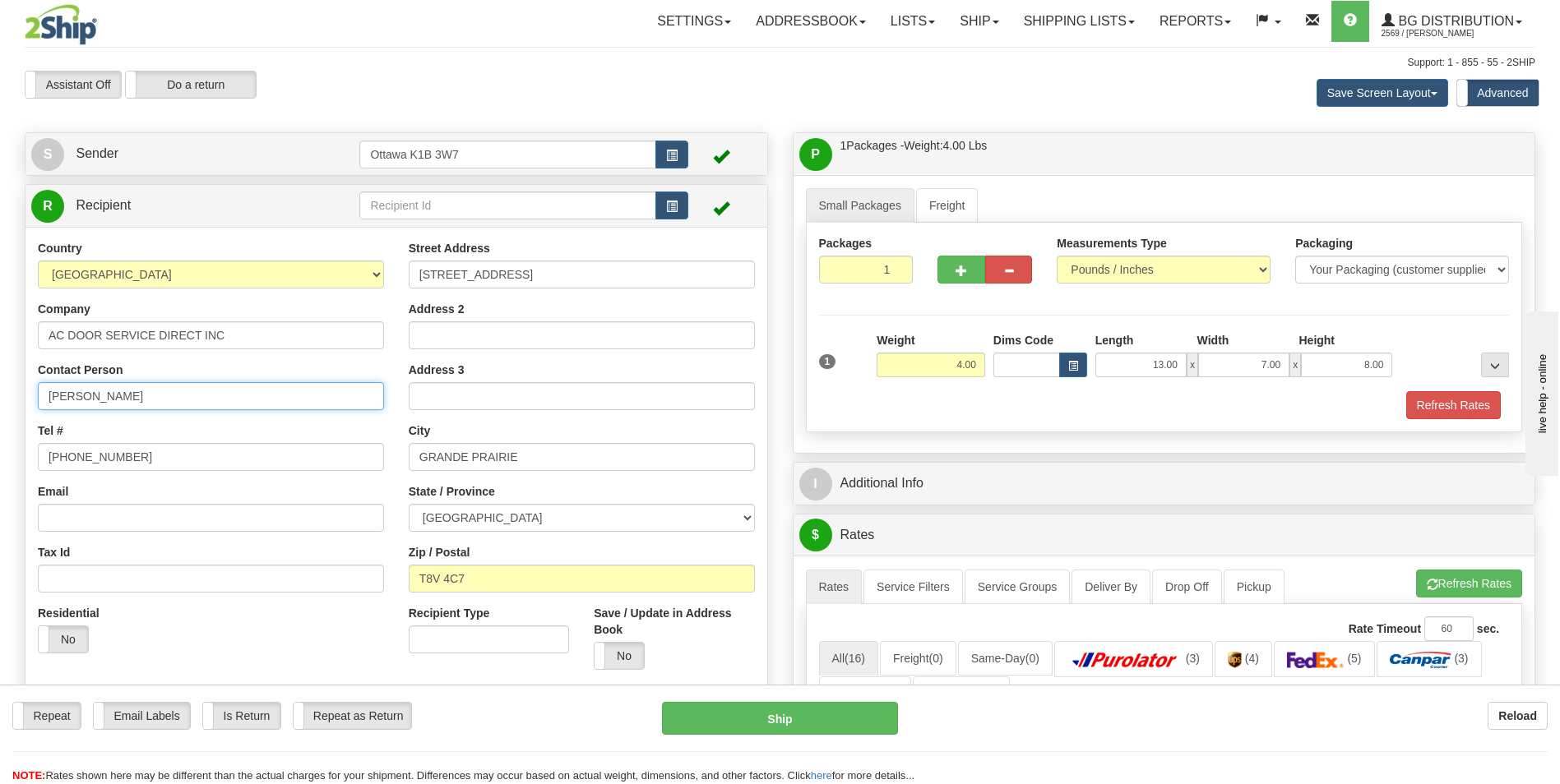
click at [98, 405] on input "[PERSON_NAME]" at bounding box center [210, 396] width 346 height 28
type input "B"
type input "RECEIVING"
click at [372, 498] on div "Email" at bounding box center [210, 508] width 346 height 49
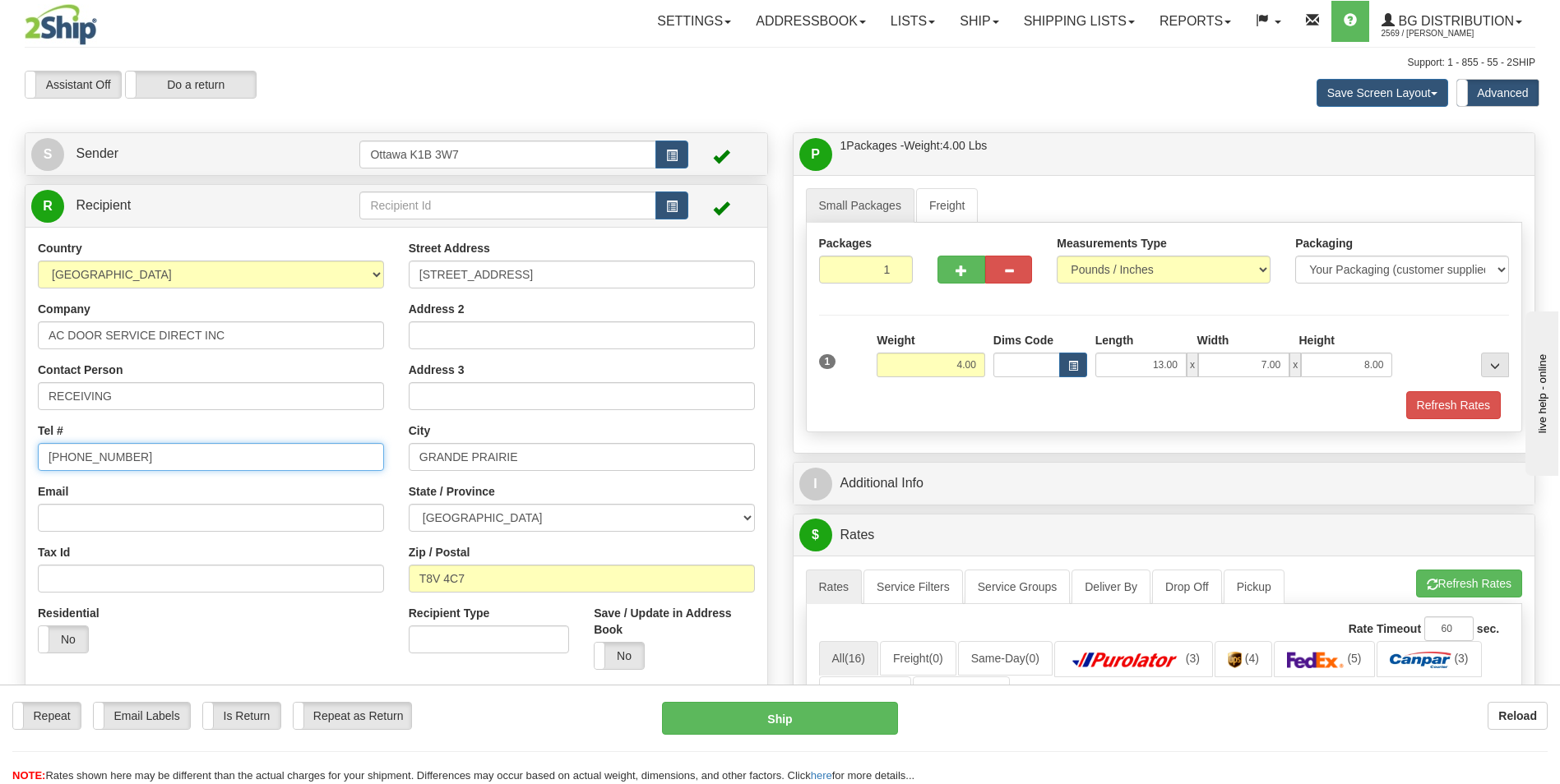
click at [185, 451] on input "[PHONE_NUMBER]" at bounding box center [210, 457] width 346 height 28
type input "9055631252"
click at [589, 277] on input "[STREET_ADDRESS]" at bounding box center [581, 274] width 346 height 28
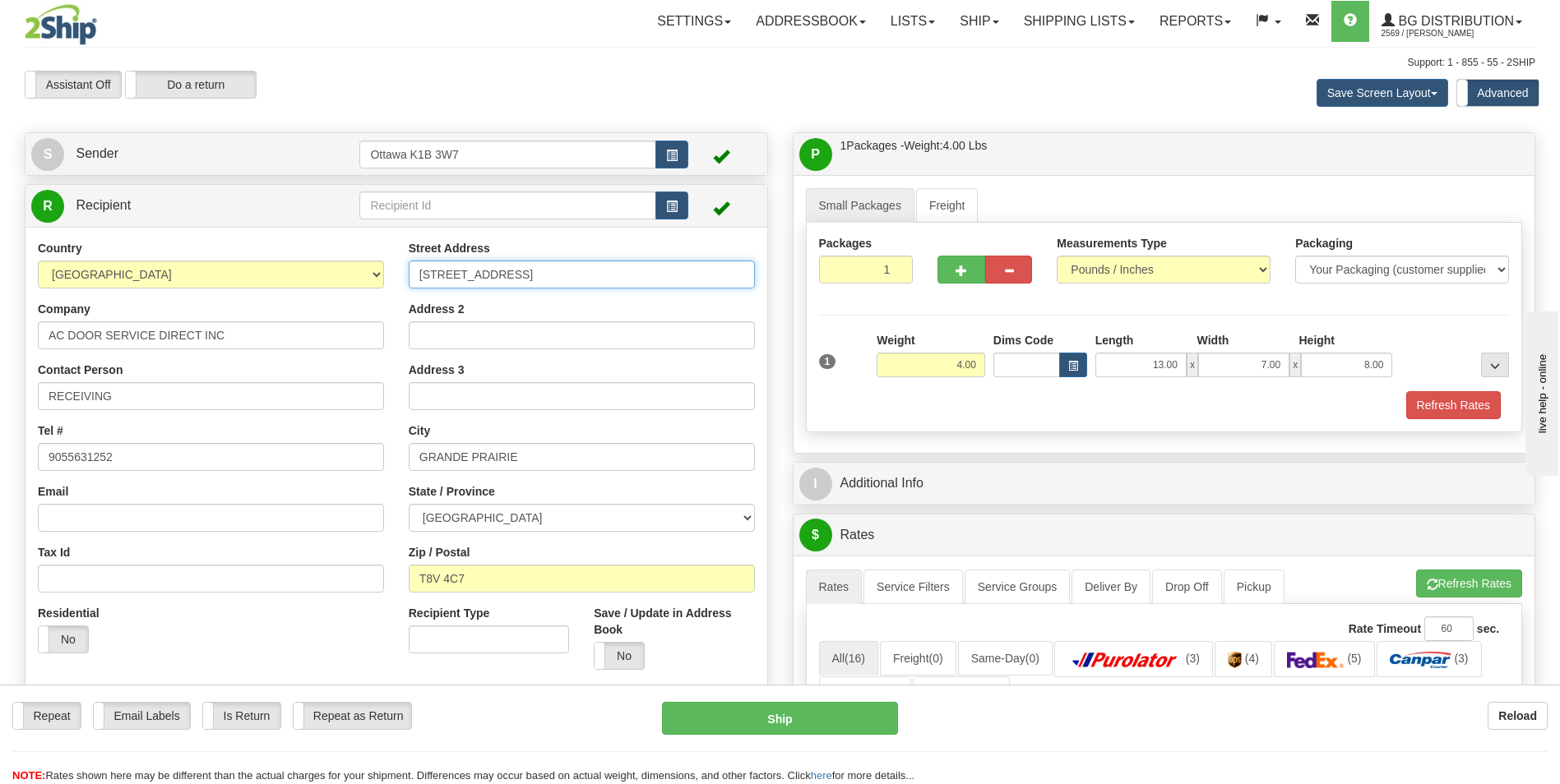
click at [589, 277] on input "[STREET_ADDRESS]" at bounding box center [581, 274] width 346 height 28
type input "[STREET_ADDRESS]"
click at [539, 449] on input "GRANDE PRAIRIE" at bounding box center [581, 457] width 346 height 28
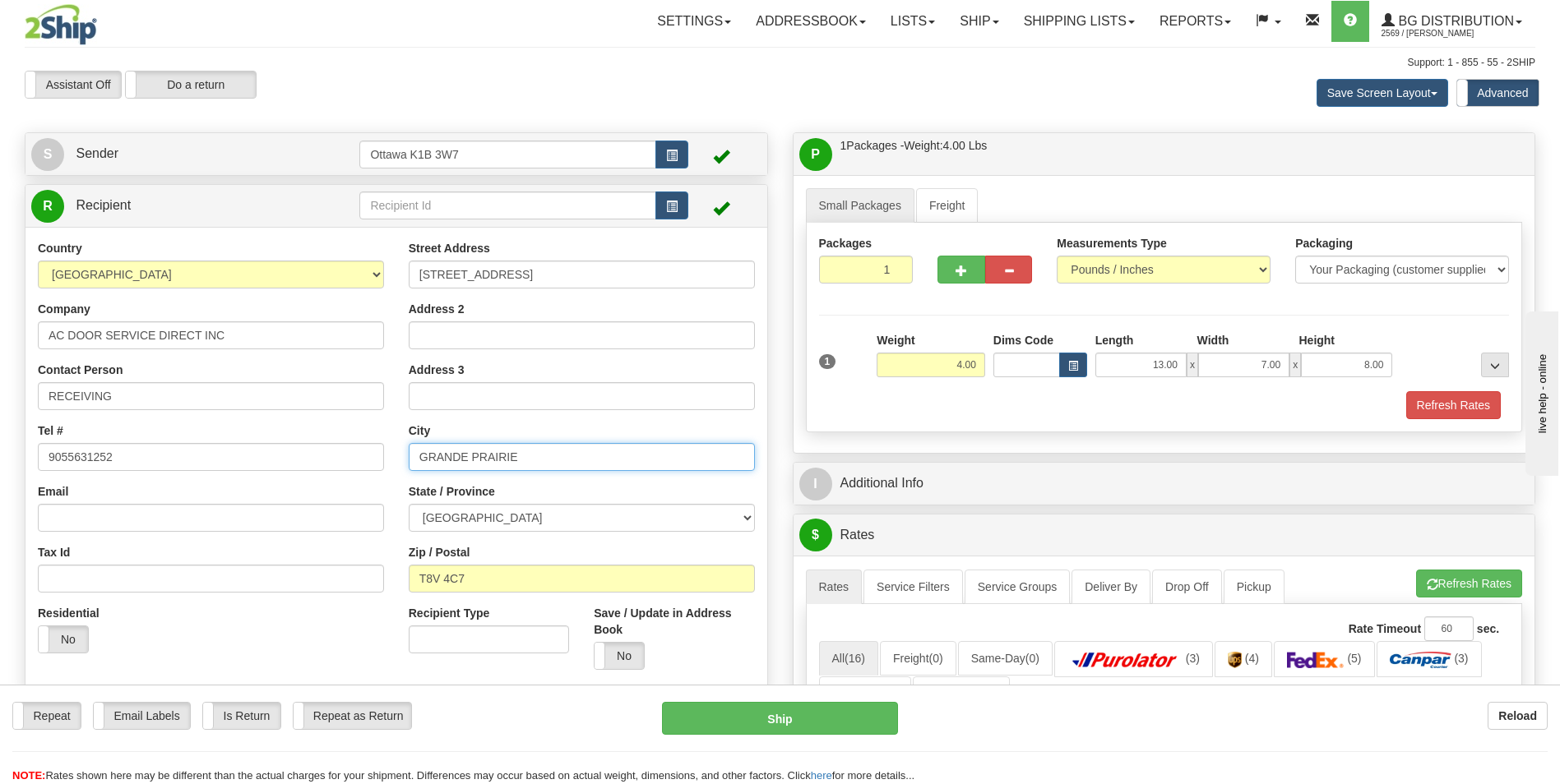
click at [539, 449] on input "GRANDE PRAIRIE" at bounding box center [581, 457] width 346 height 28
type input "[GEOGRAPHIC_DATA]"
click at [531, 522] on select "[GEOGRAPHIC_DATA] [GEOGRAPHIC_DATA] [GEOGRAPHIC_DATA] [GEOGRAPHIC_DATA] [GEOGRA…" at bounding box center [581, 518] width 346 height 28
select select "ON"
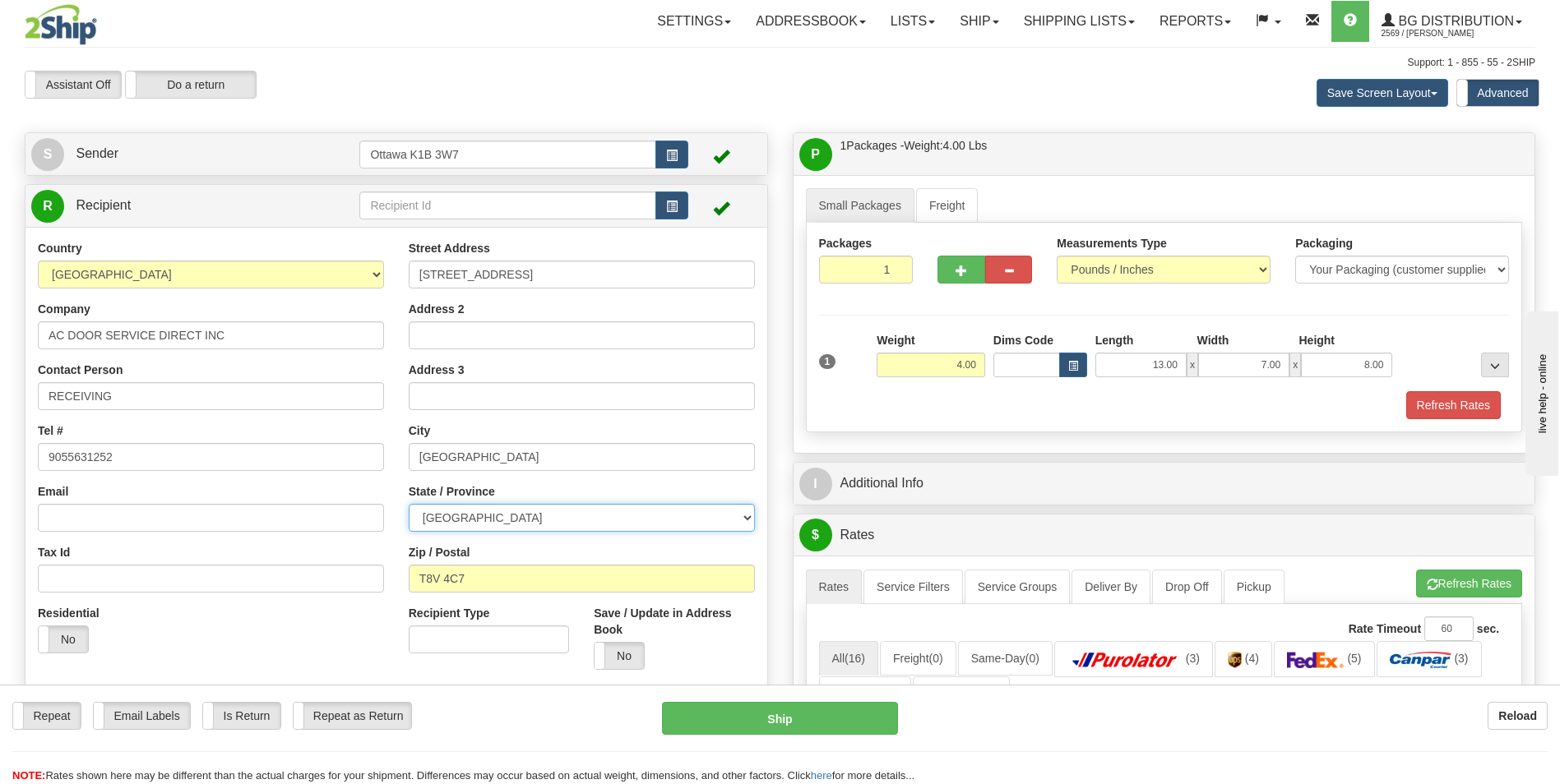
click at [408, 504] on select "[GEOGRAPHIC_DATA] [GEOGRAPHIC_DATA] [GEOGRAPHIC_DATA] [GEOGRAPHIC_DATA] [GEOGRA…" at bounding box center [581, 518] width 346 height 28
click at [487, 597] on div "Street Address [STREET_ADDRESS] Address 2 Address 3 City [GEOGRAPHIC_DATA] Stat…" at bounding box center [582, 461] width 371 height 443
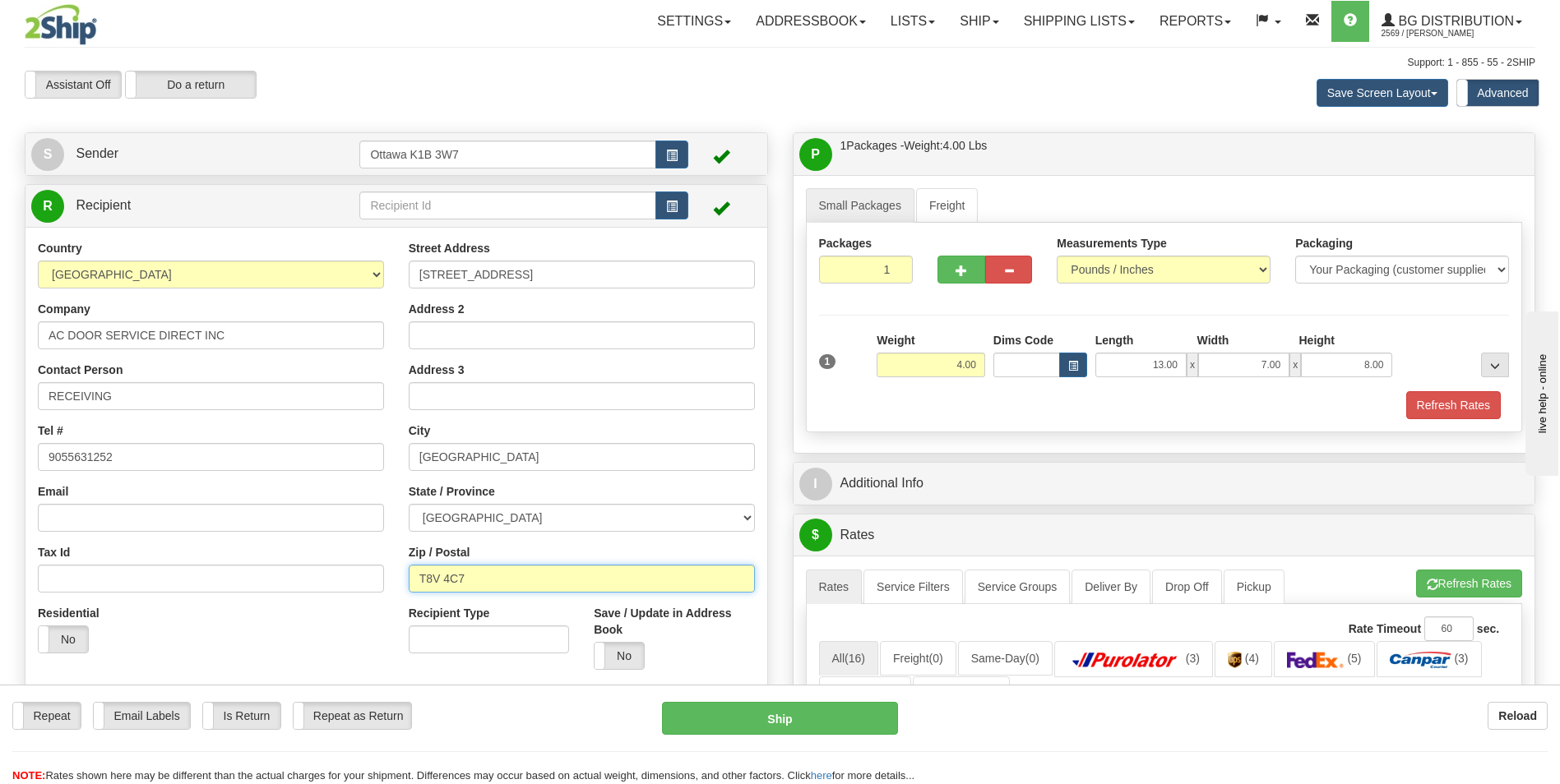
click at [491, 583] on input "T8V 4C7" at bounding box center [581, 578] width 346 height 28
type input "L0R 1B5"
click at [655, 536] on div "Street Address [STREET_ADDRESS] Address 2 Address 3 City [GEOGRAPHIC_DATA] Stat…" at bounding box center [582, 461] width 371 height 443
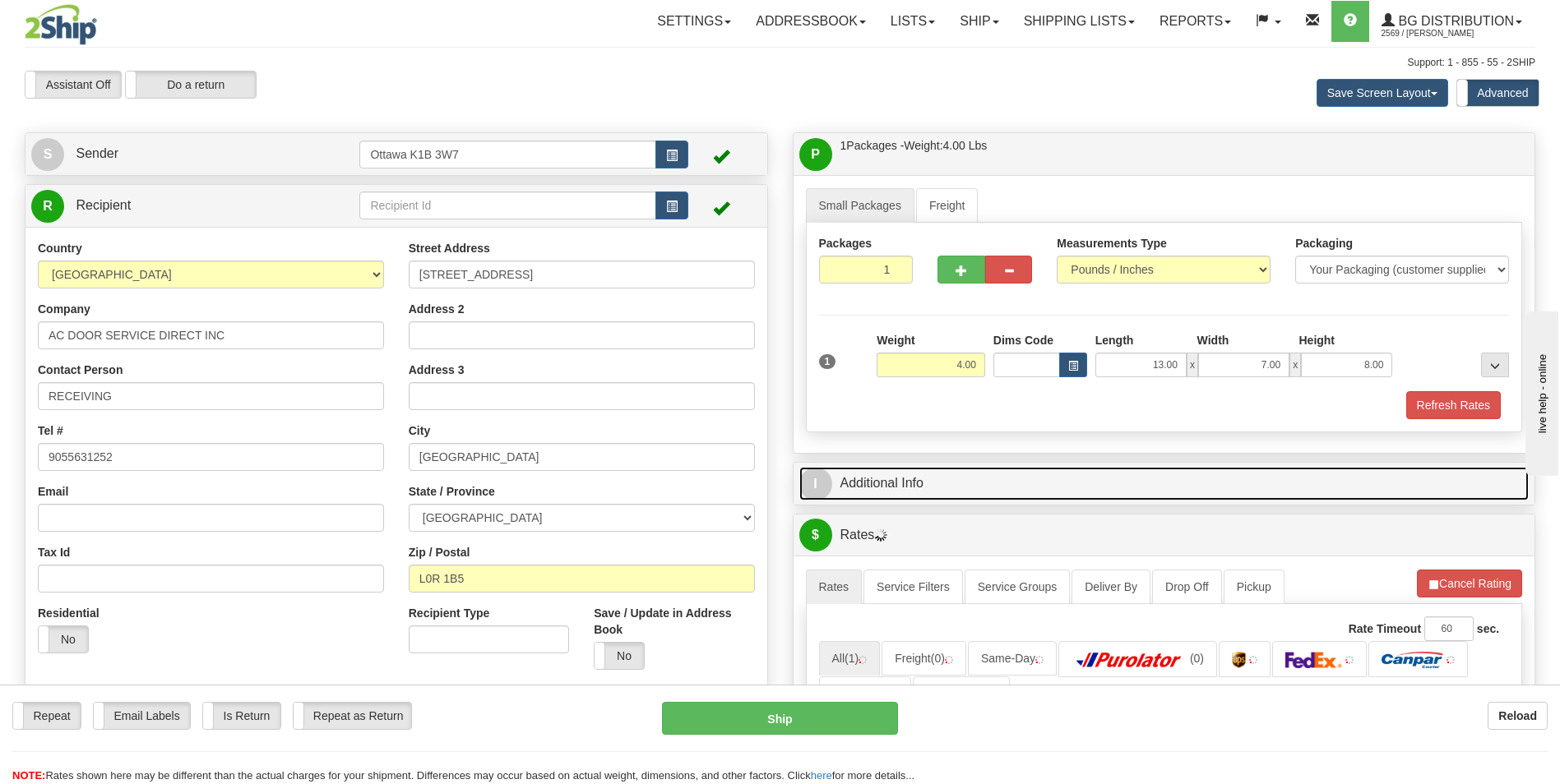
click at [919, 482] on link "I Additional Info" at bounding box center [1164, 483] width 730 height 33
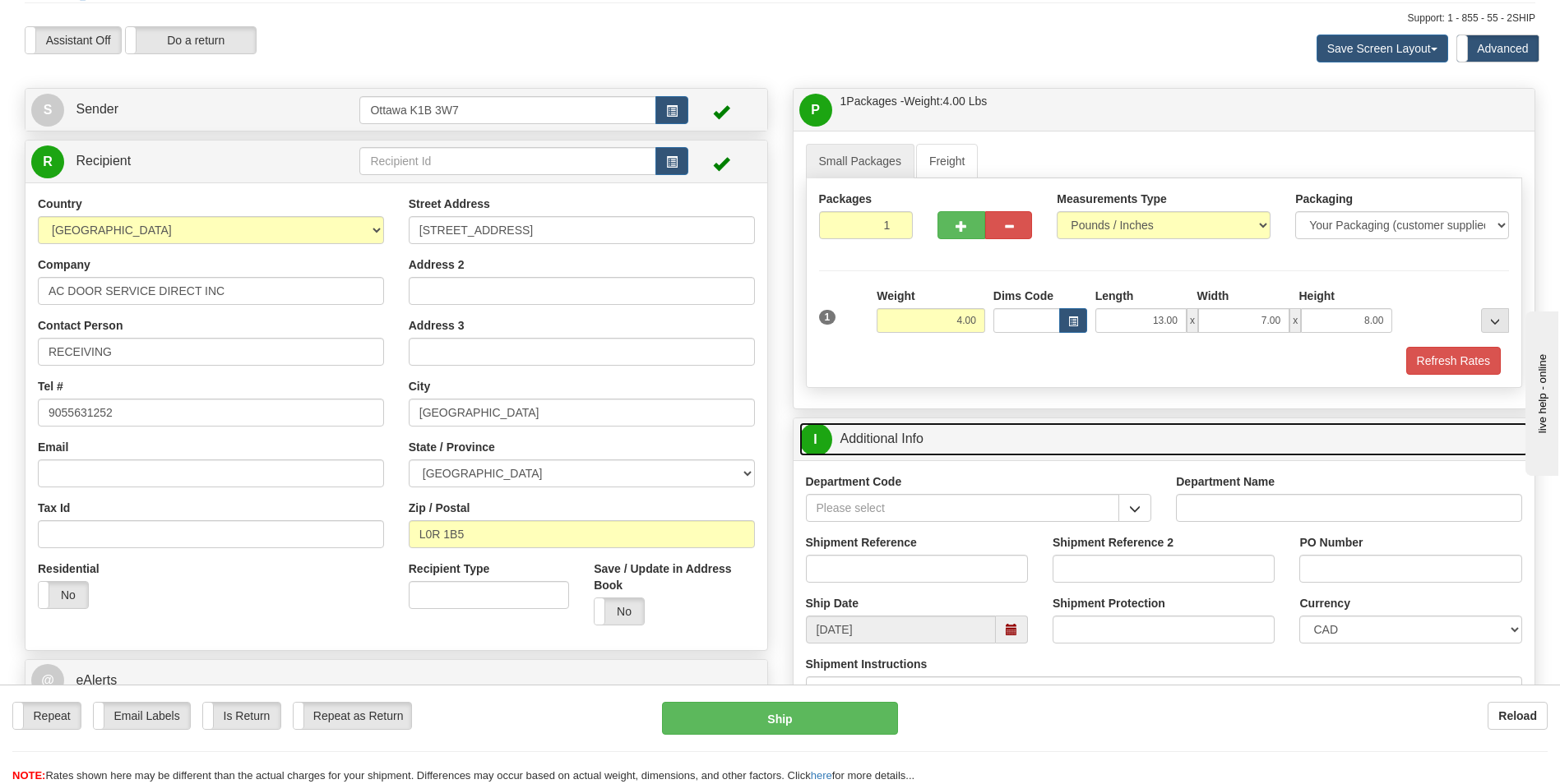
scroll to position [82, 0]
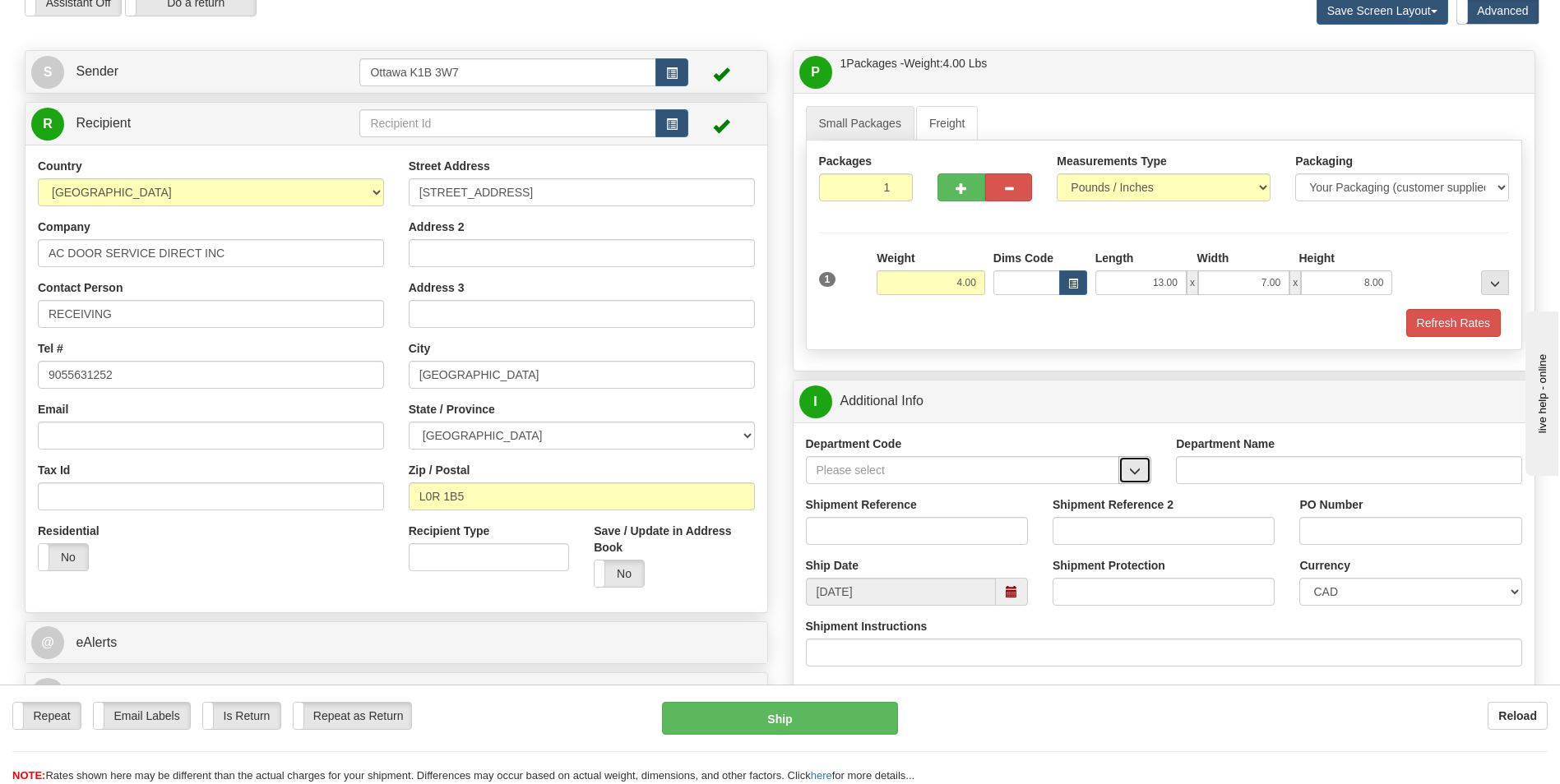
click at [1128, 469] on button "button" at bounding box center [1134, 470] width 33 height 28
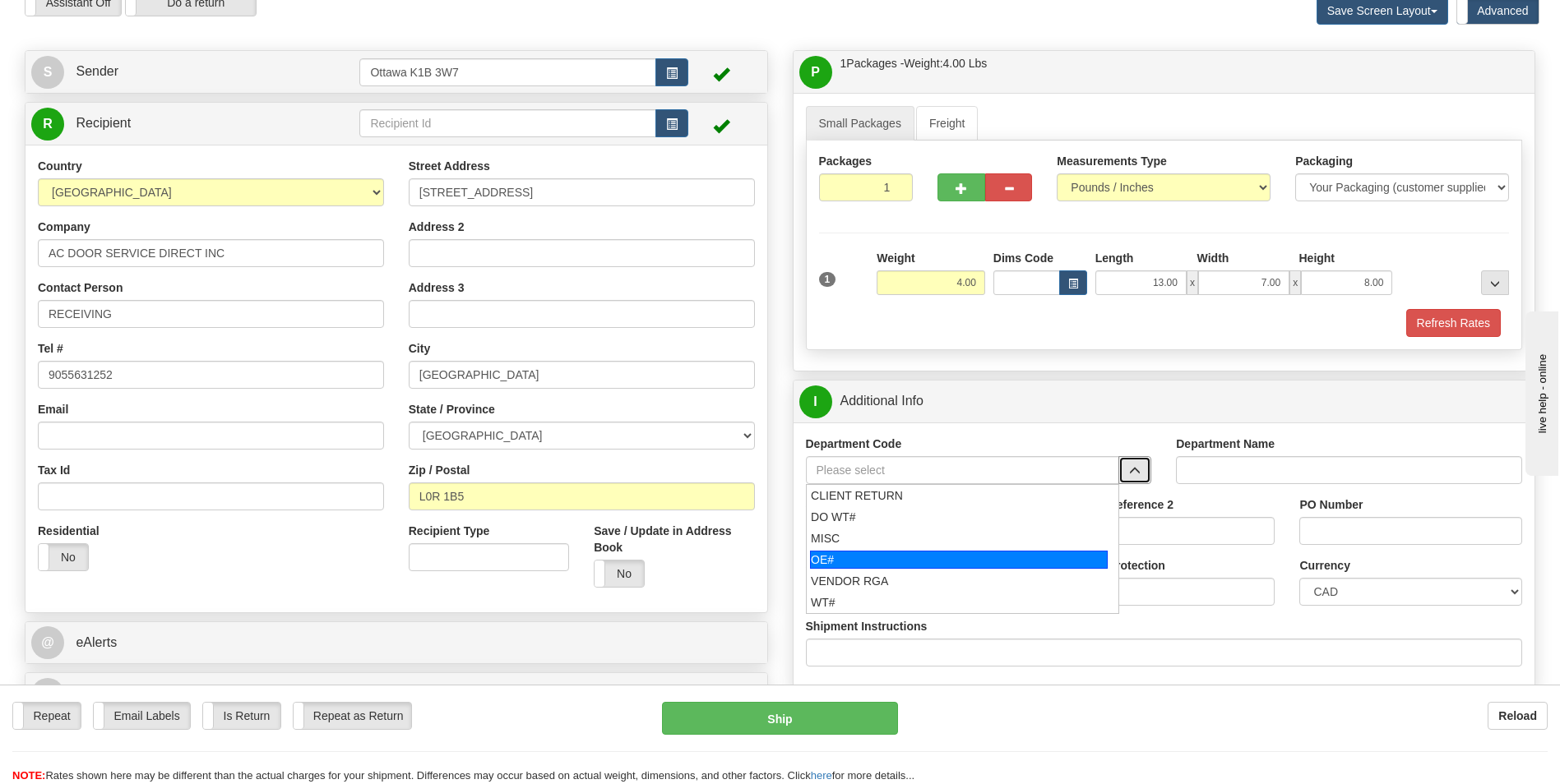
click at [922, 559] on div "OE#" at bounding box center [958, 559] width 298 height 18
type input "OE#"
type input "ORDERS"
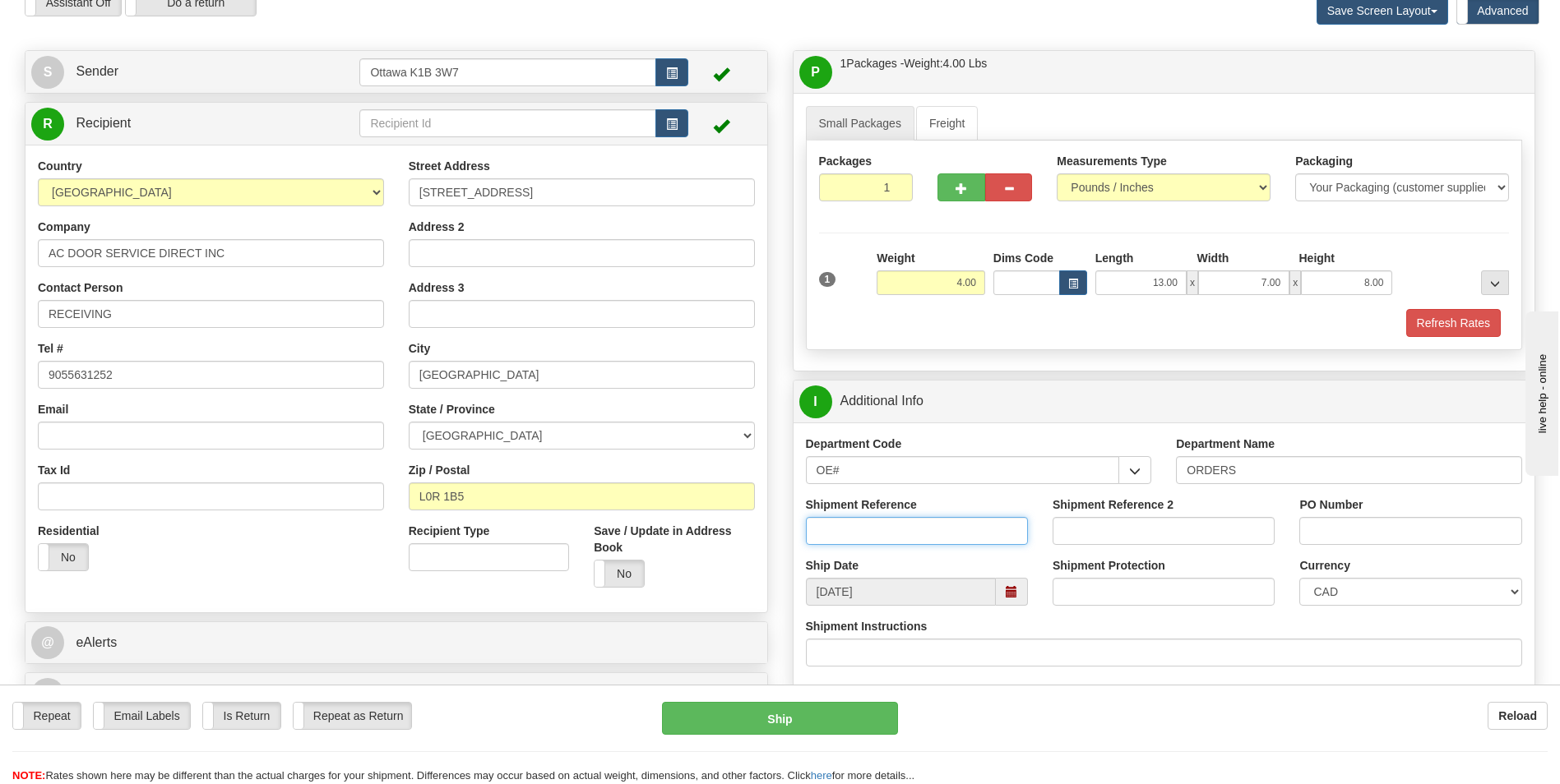
click at [919, 536] on input "Shipment Reference" at bounding box center [916, 531] width 222 height 28
type input "10203377-00"
click at [1412, 532] on input "PO Number" at bounding box center [1410, 531] width 222 height 28
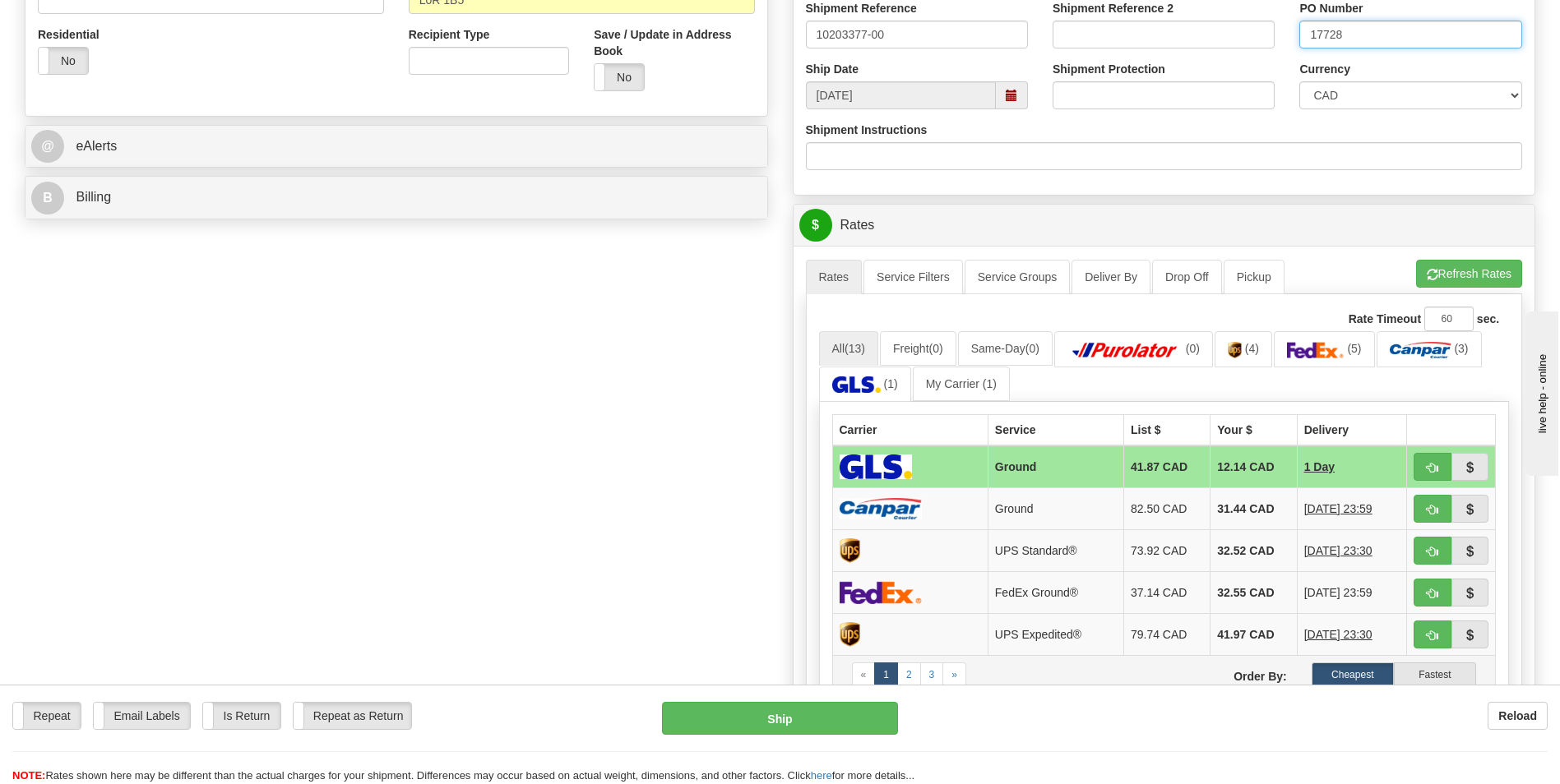
scroll to position [576, 0]
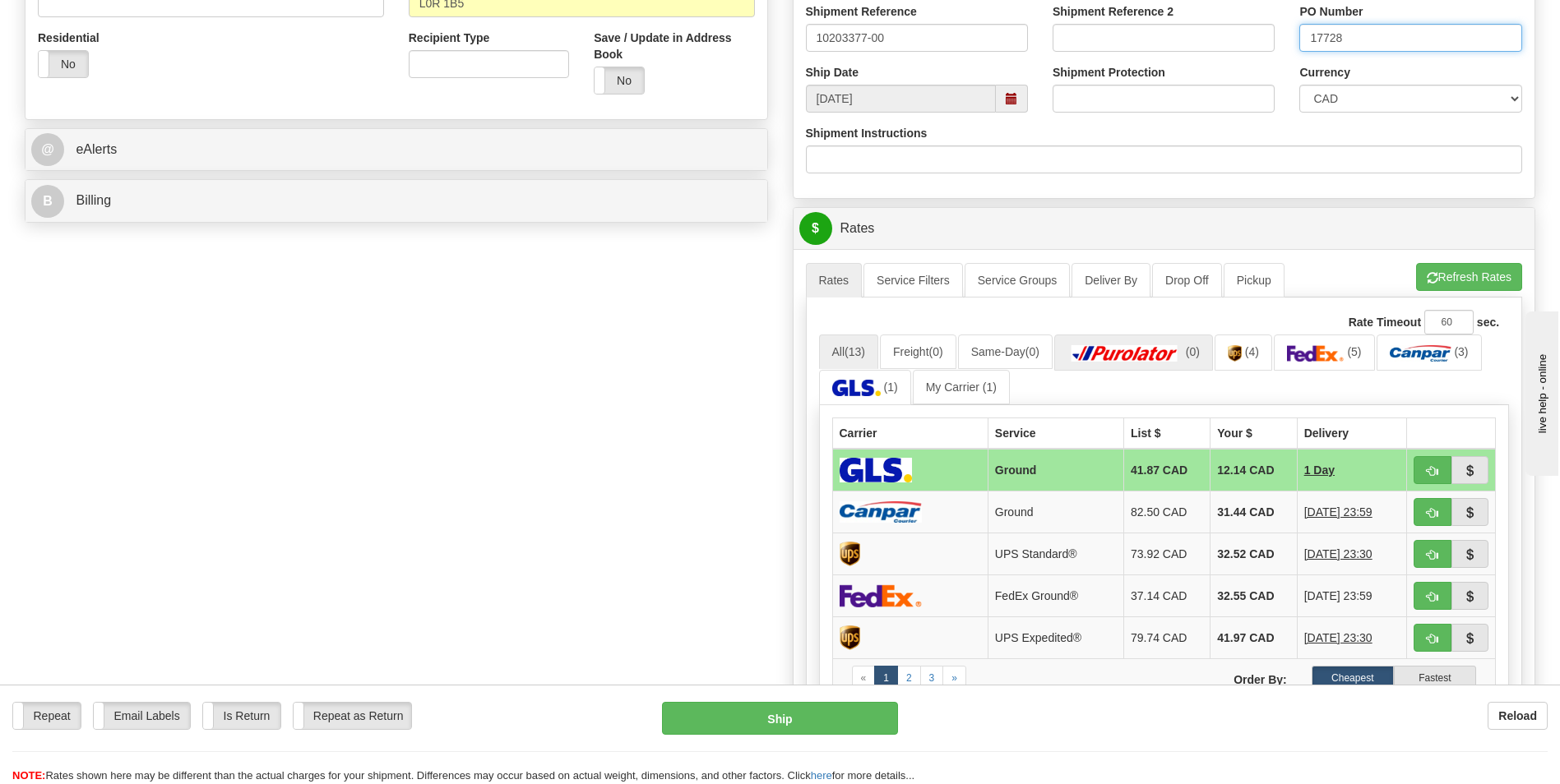
type input "17728"
click at [1172, 352] on img at bounding box center [1125, 353] width 115 height 16
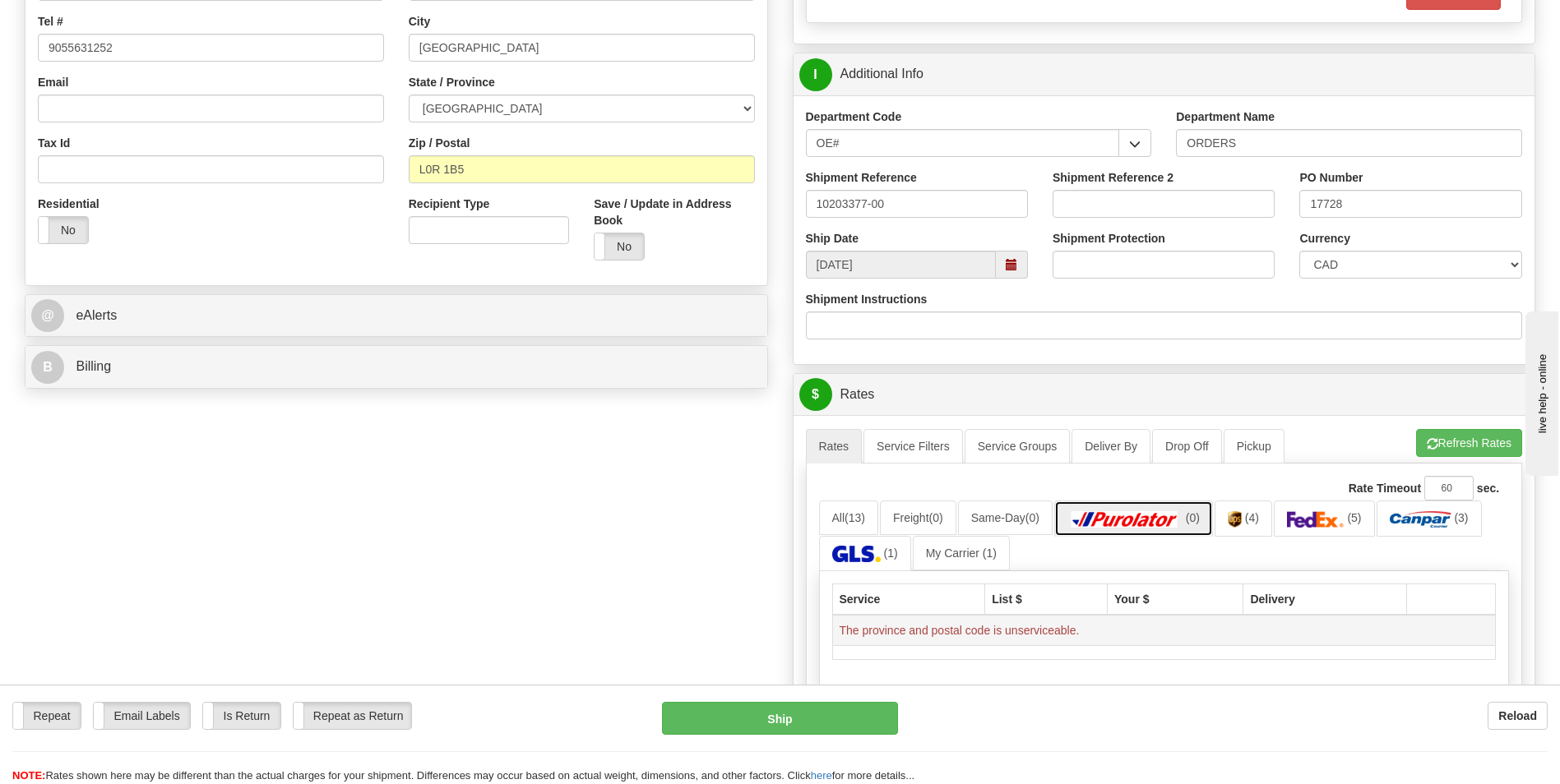
scroll to position [329, 0]
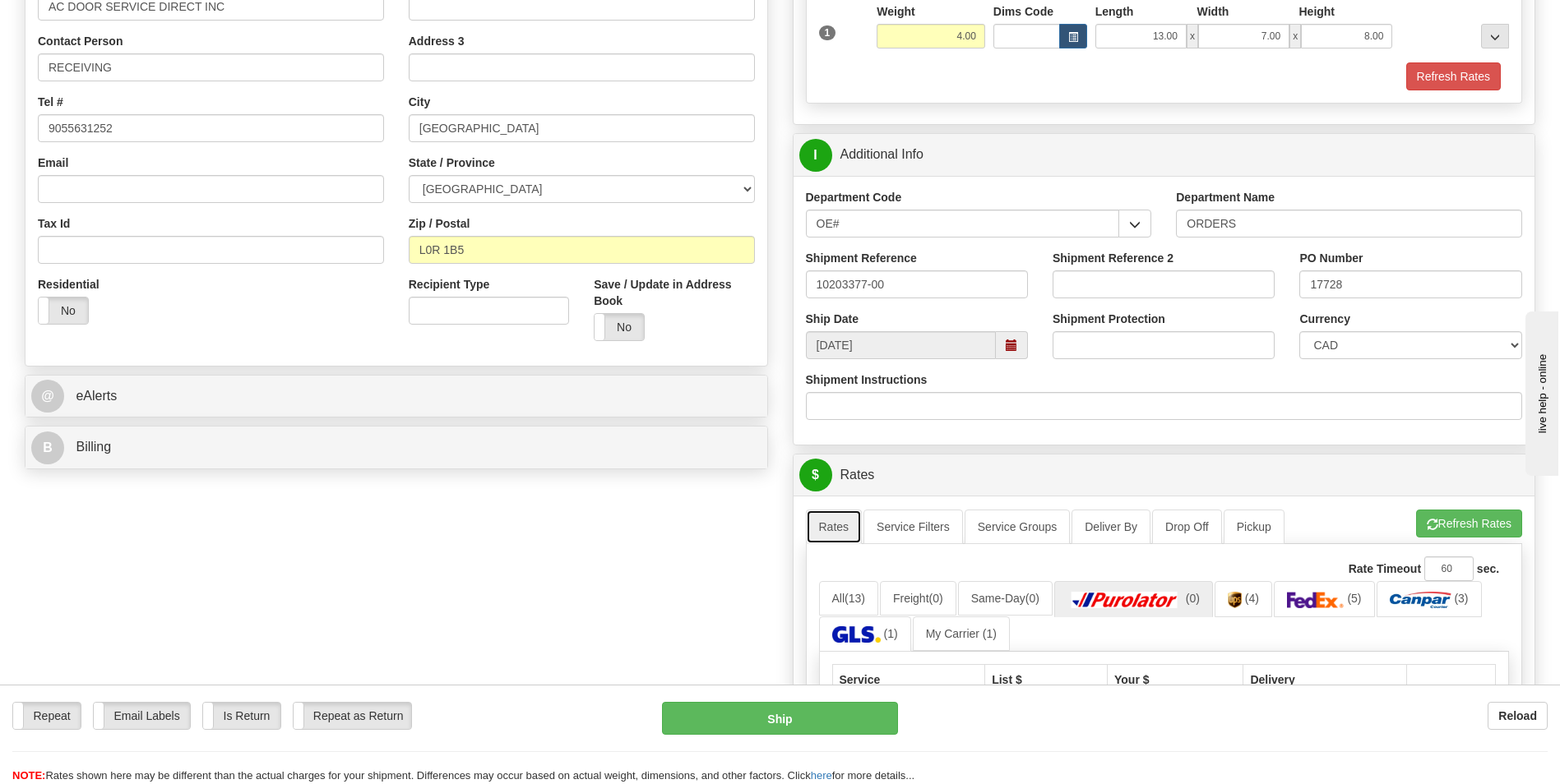
click at [845, 530] on link "Rates" at bounding box center [834, 527] width 57 height 34
click at [839, 601] on link "All (13)" at bounding box center [849, 599] width 59 height 34
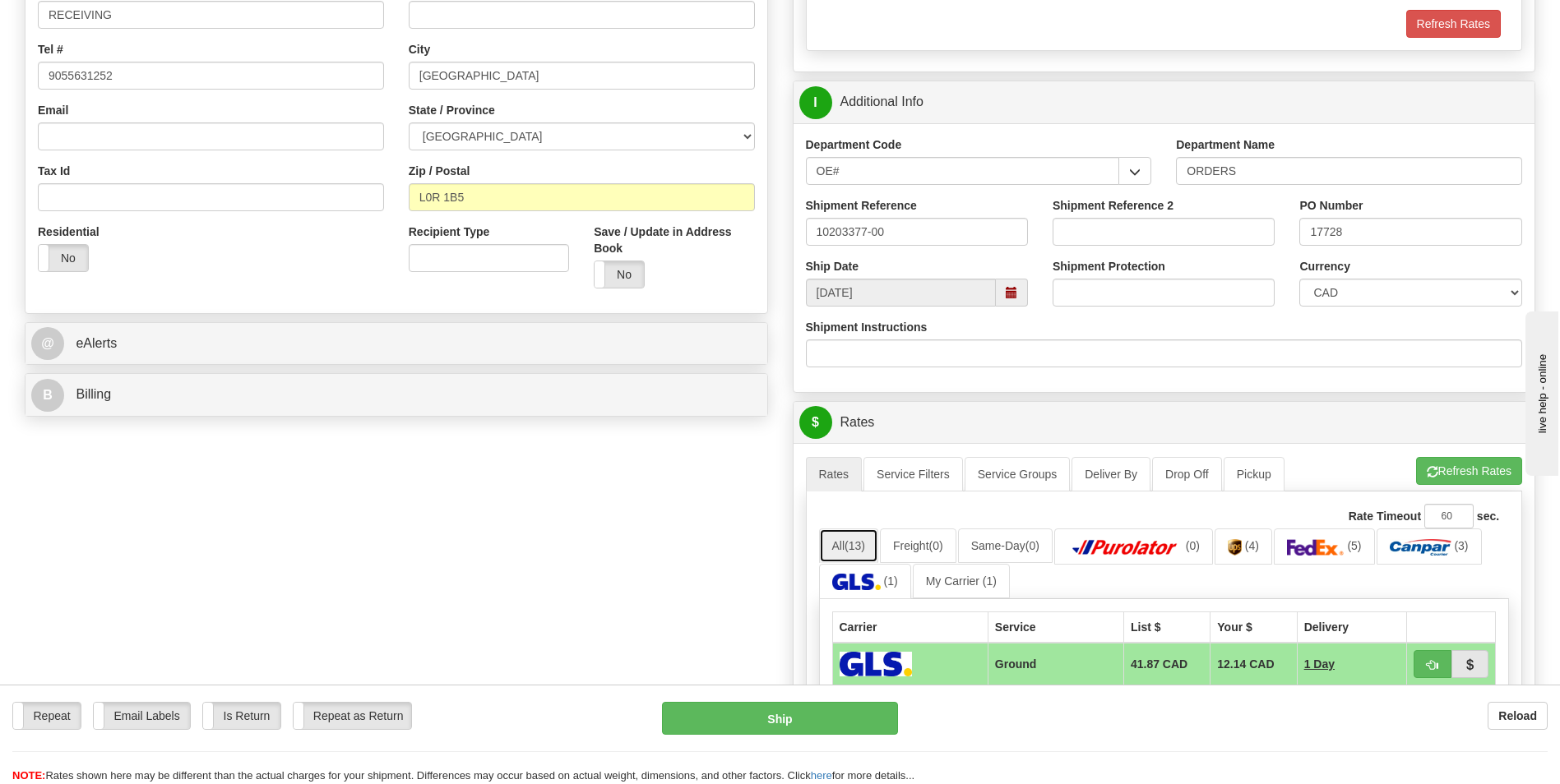
scroll to position [411, 0]
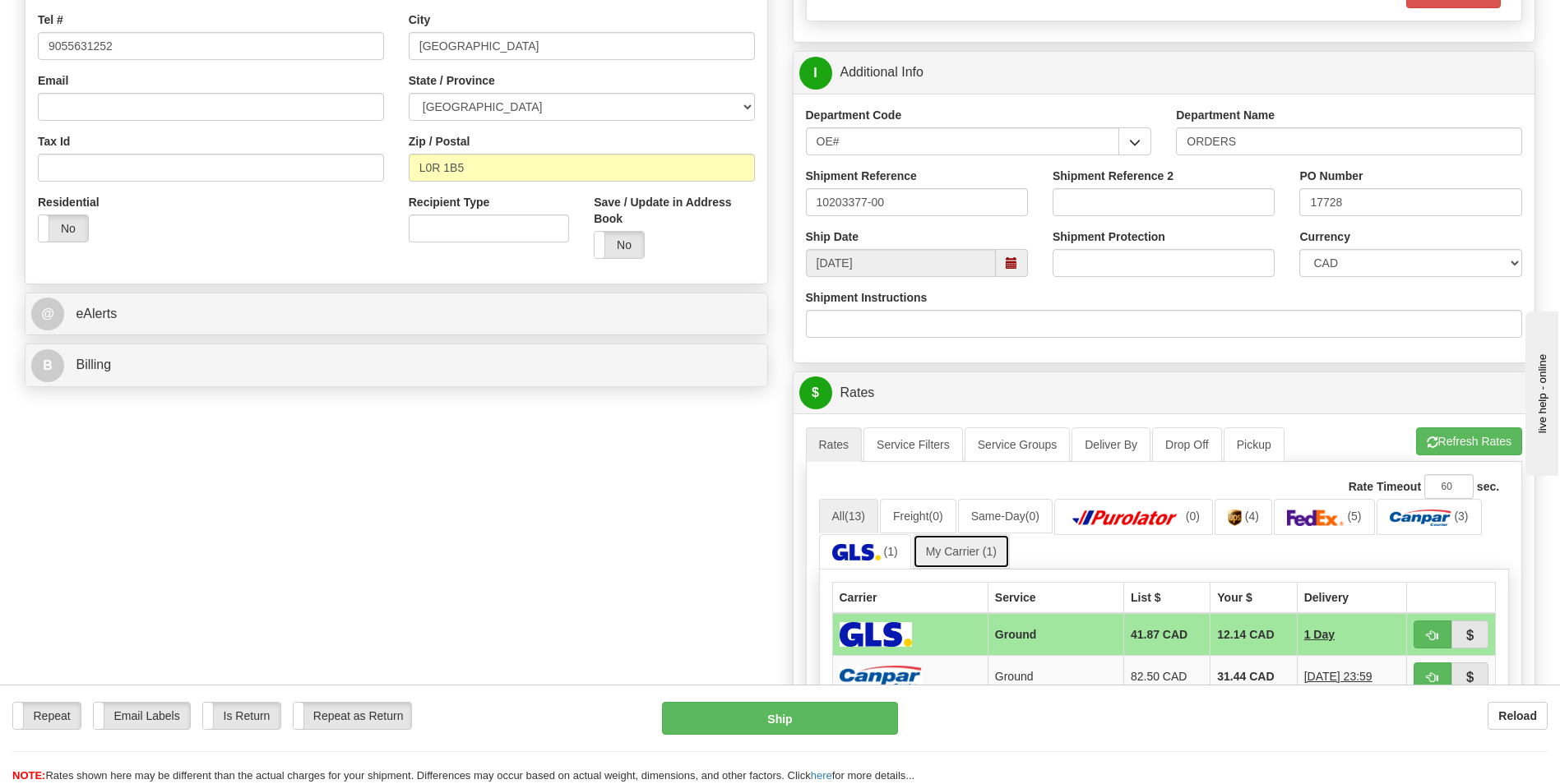
click at [982, 547] on link "My Carrier (1)" at bounding box center [961, 552] width 97 height 34
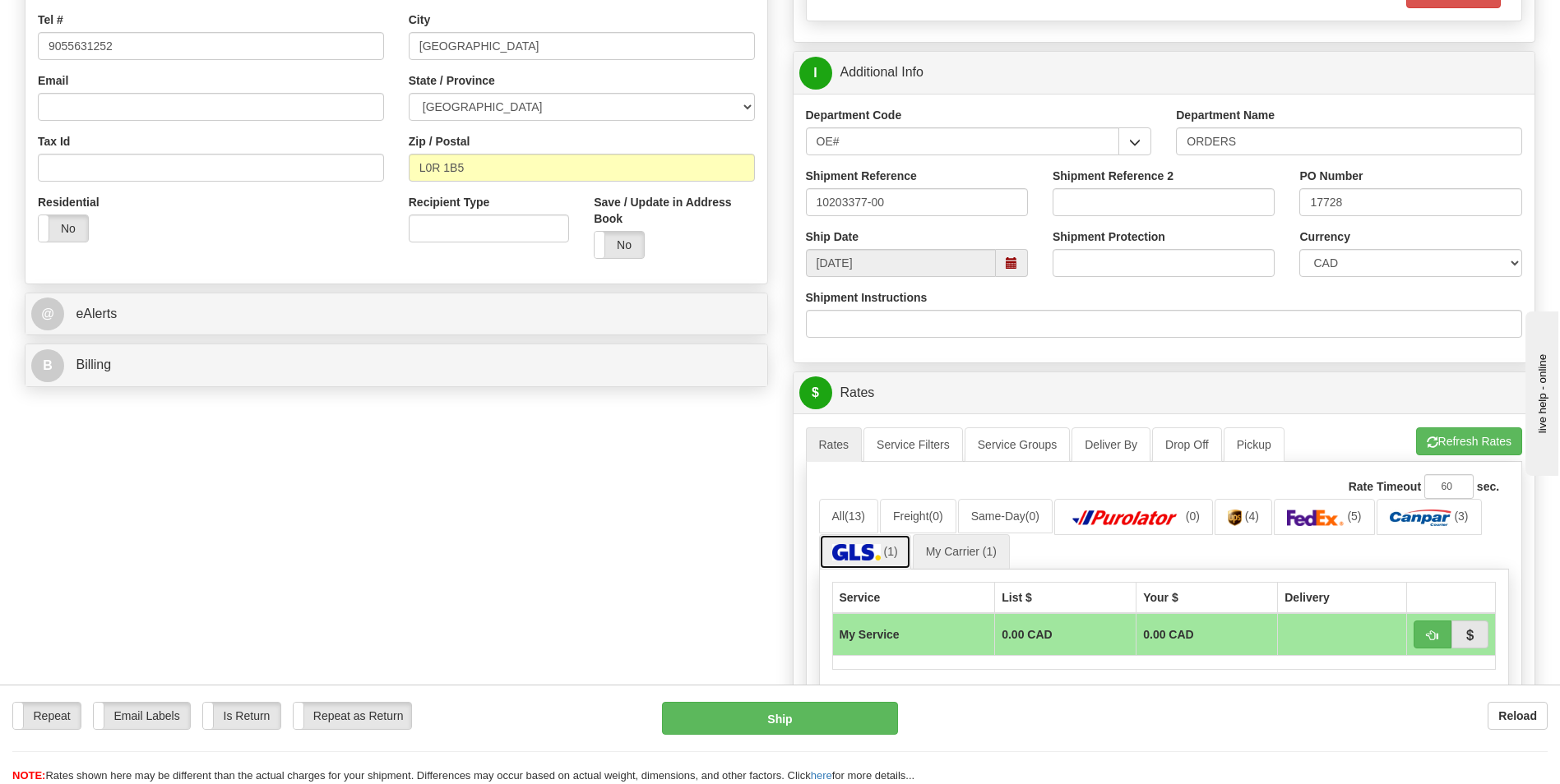
click at [850, 554] on img at bounding box center [856, 552] width 49 height 16
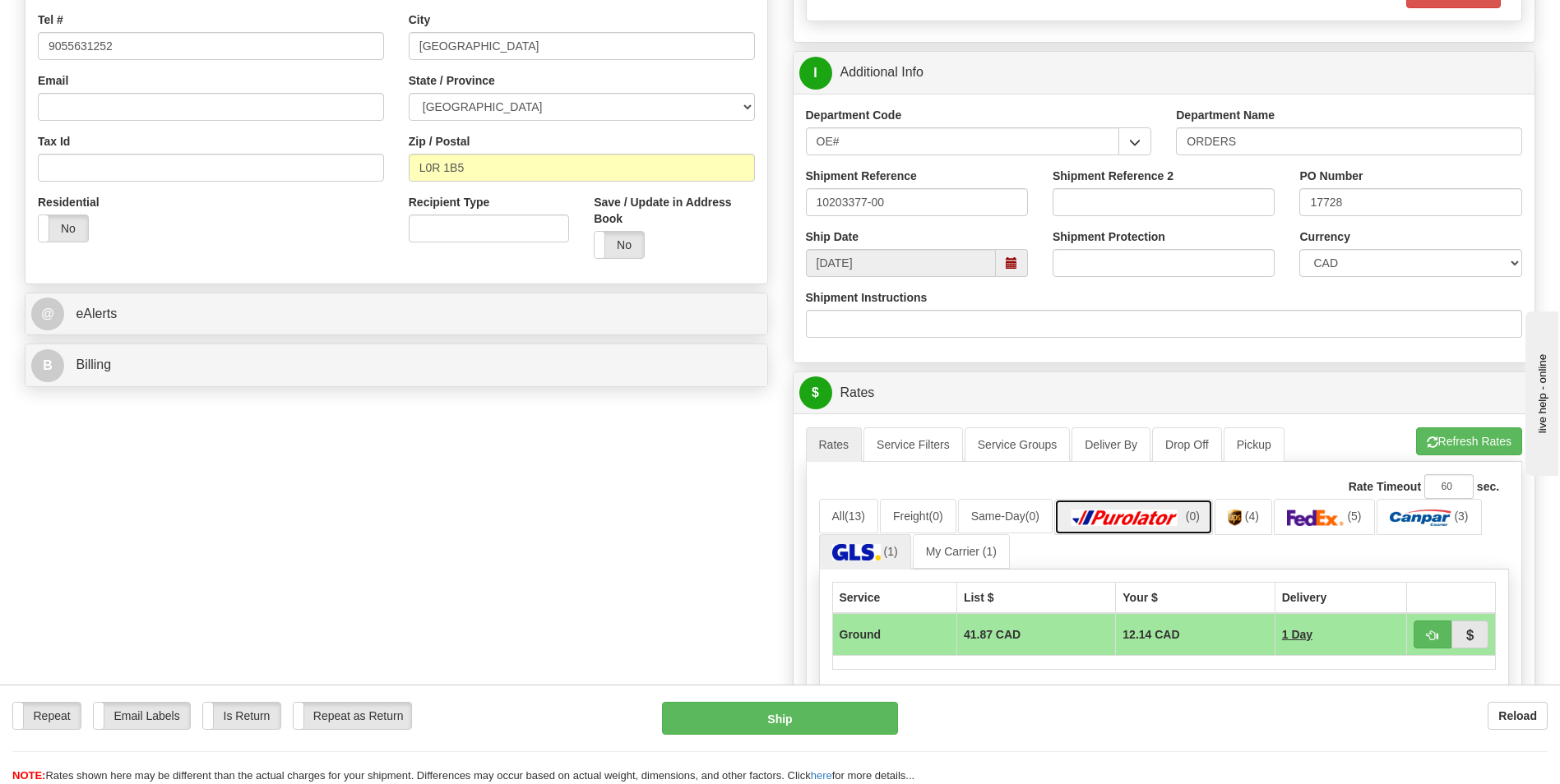
click at [1091, 508] on link "(0)" at bounding box center [1134, 516] width 159 height 35
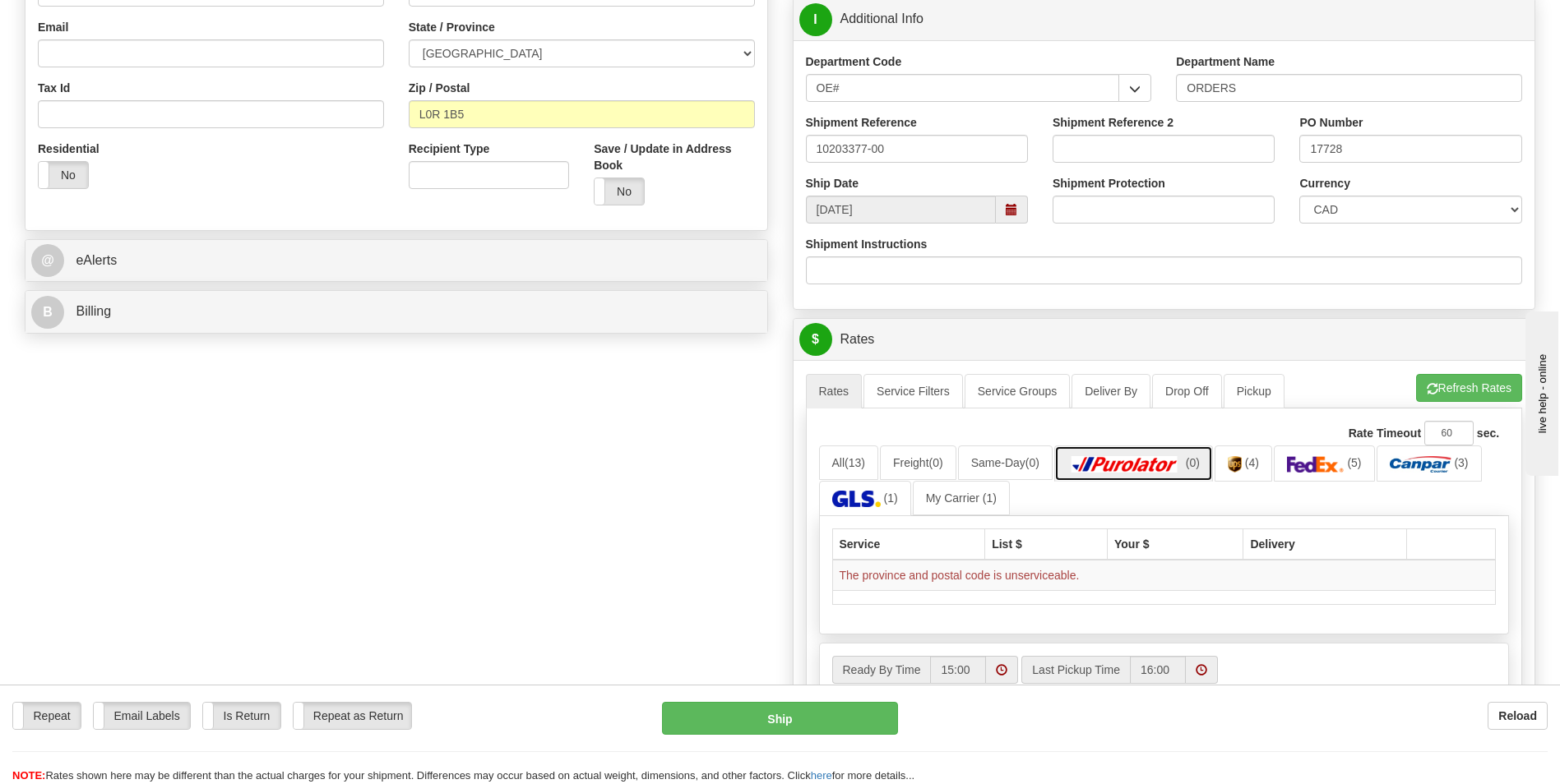
scroll to position [493, 0]
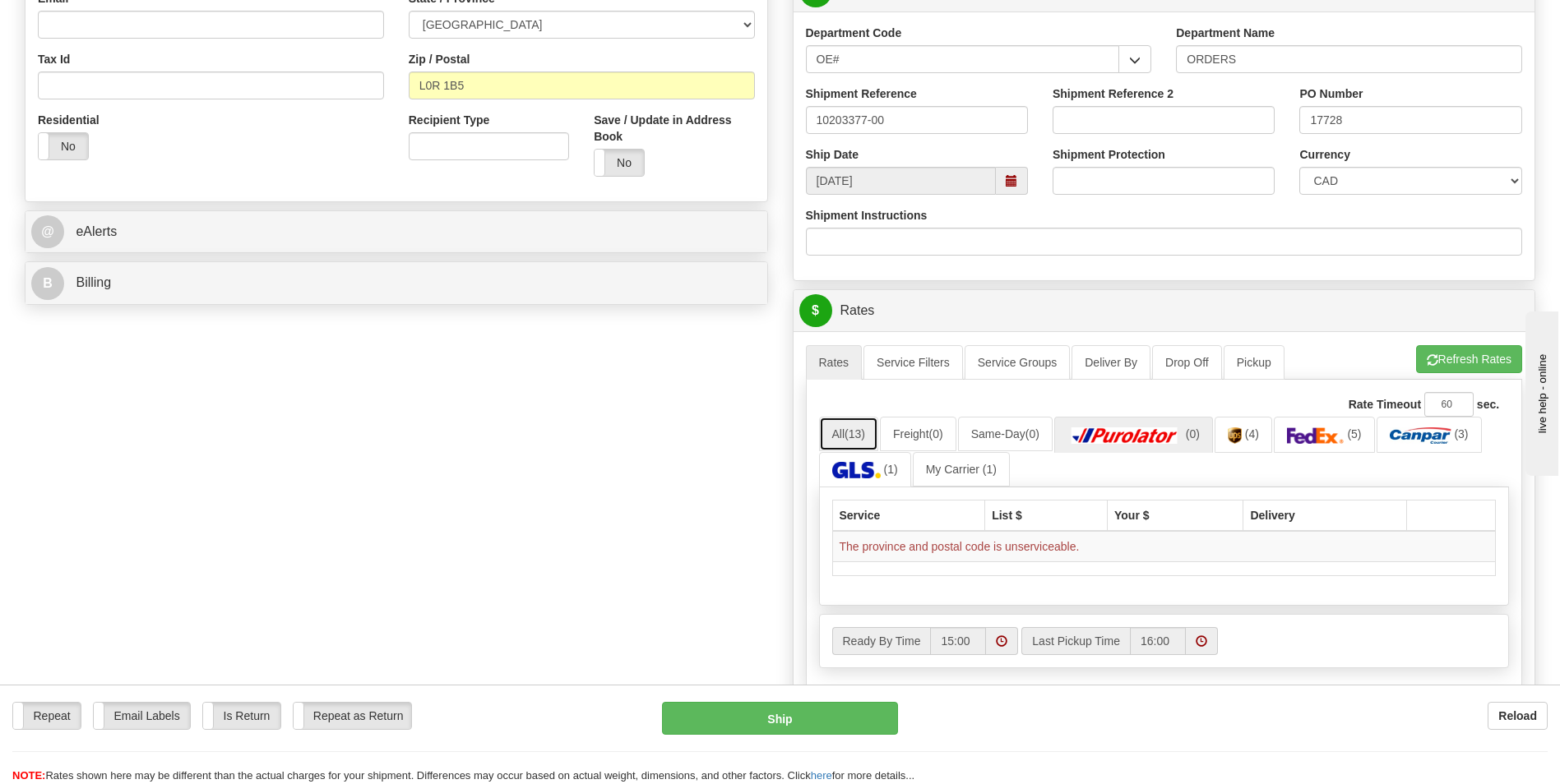
click at [850, 425] on link "All (13)" at bounding box center [849, 434] width 59 height 34
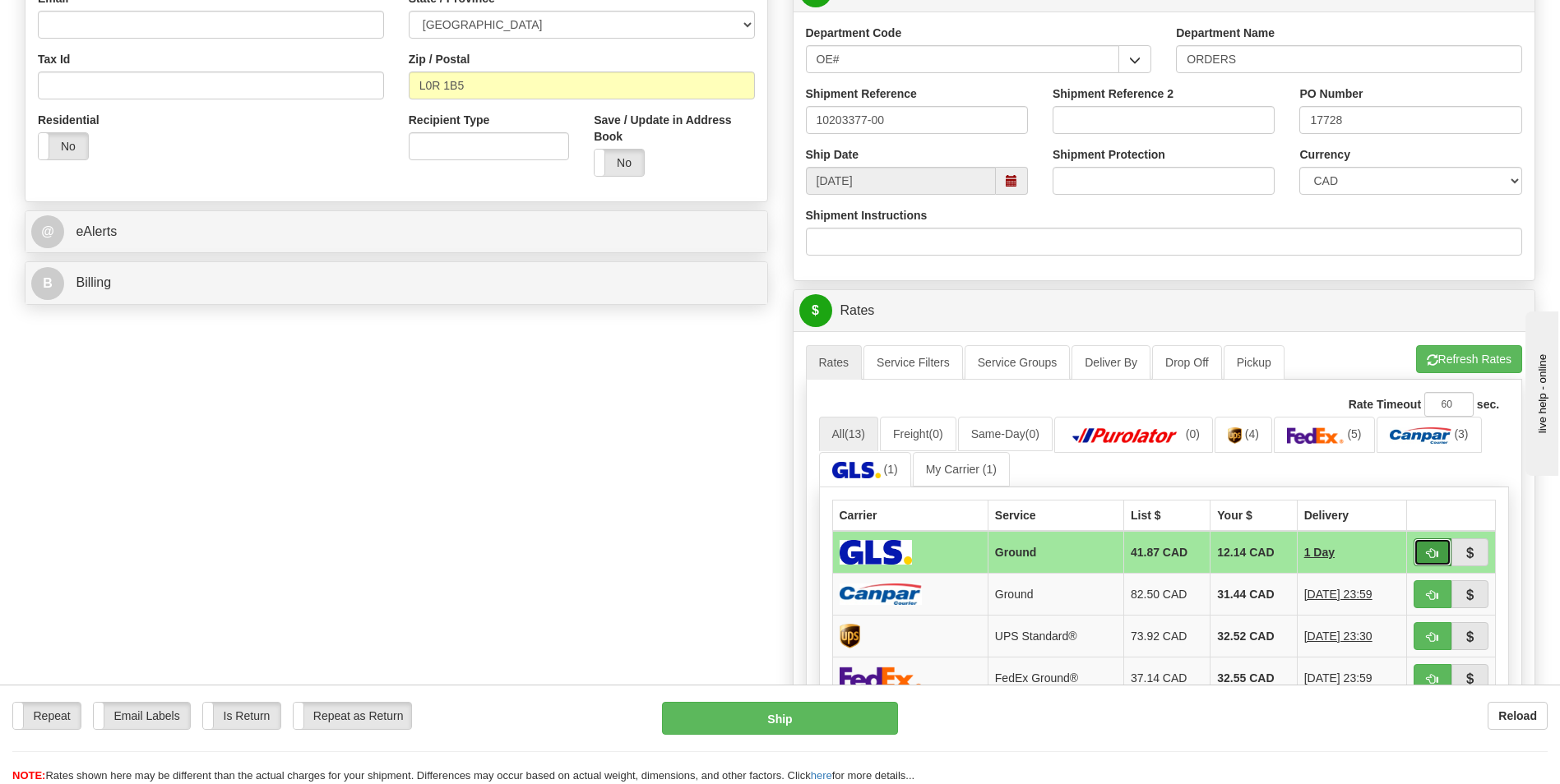
click at [1424, 549] on button "button" at bounding box center [1432, 552] width 38 height 28
type input "1"
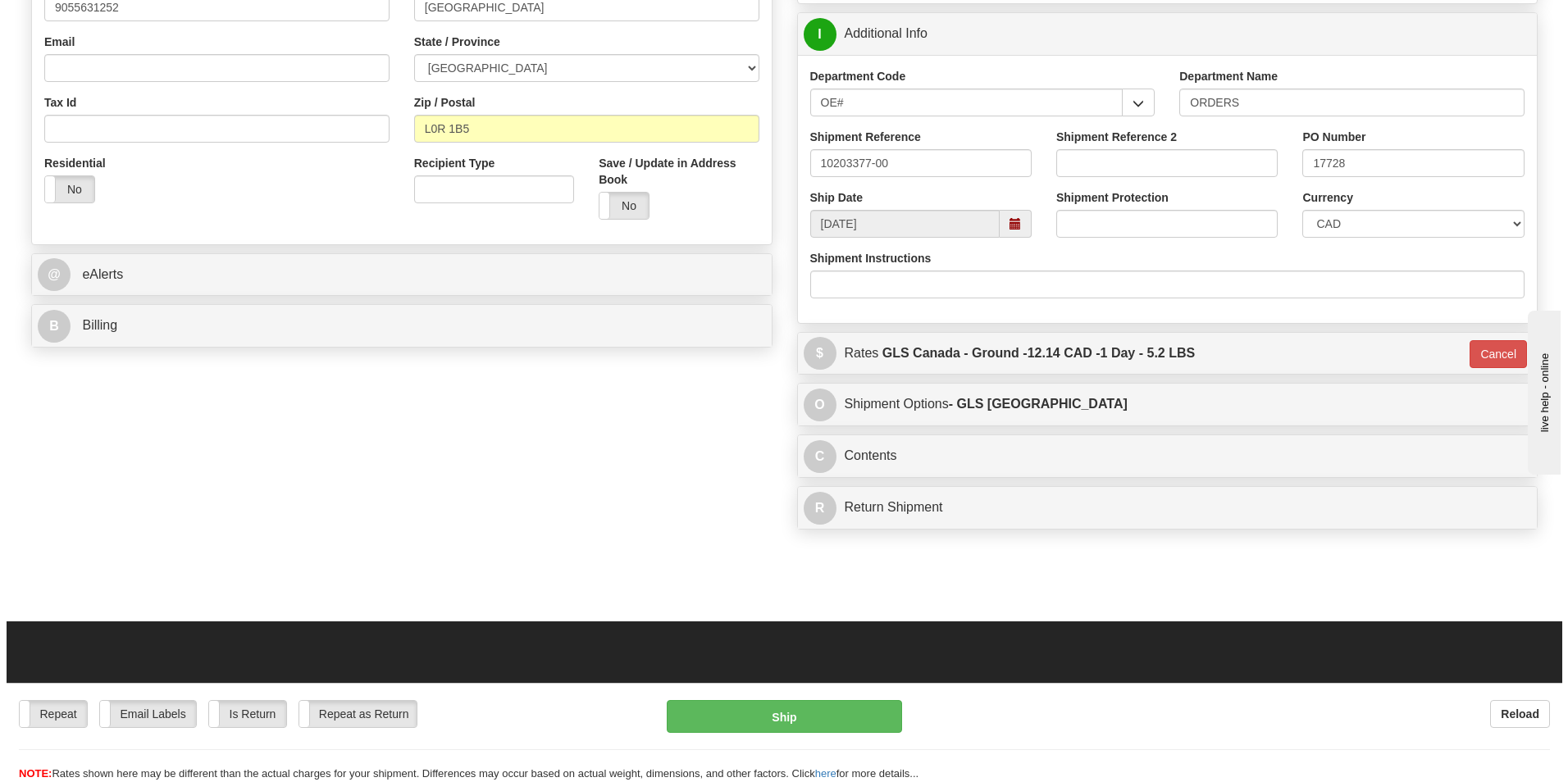
scroll to position [410, 0]
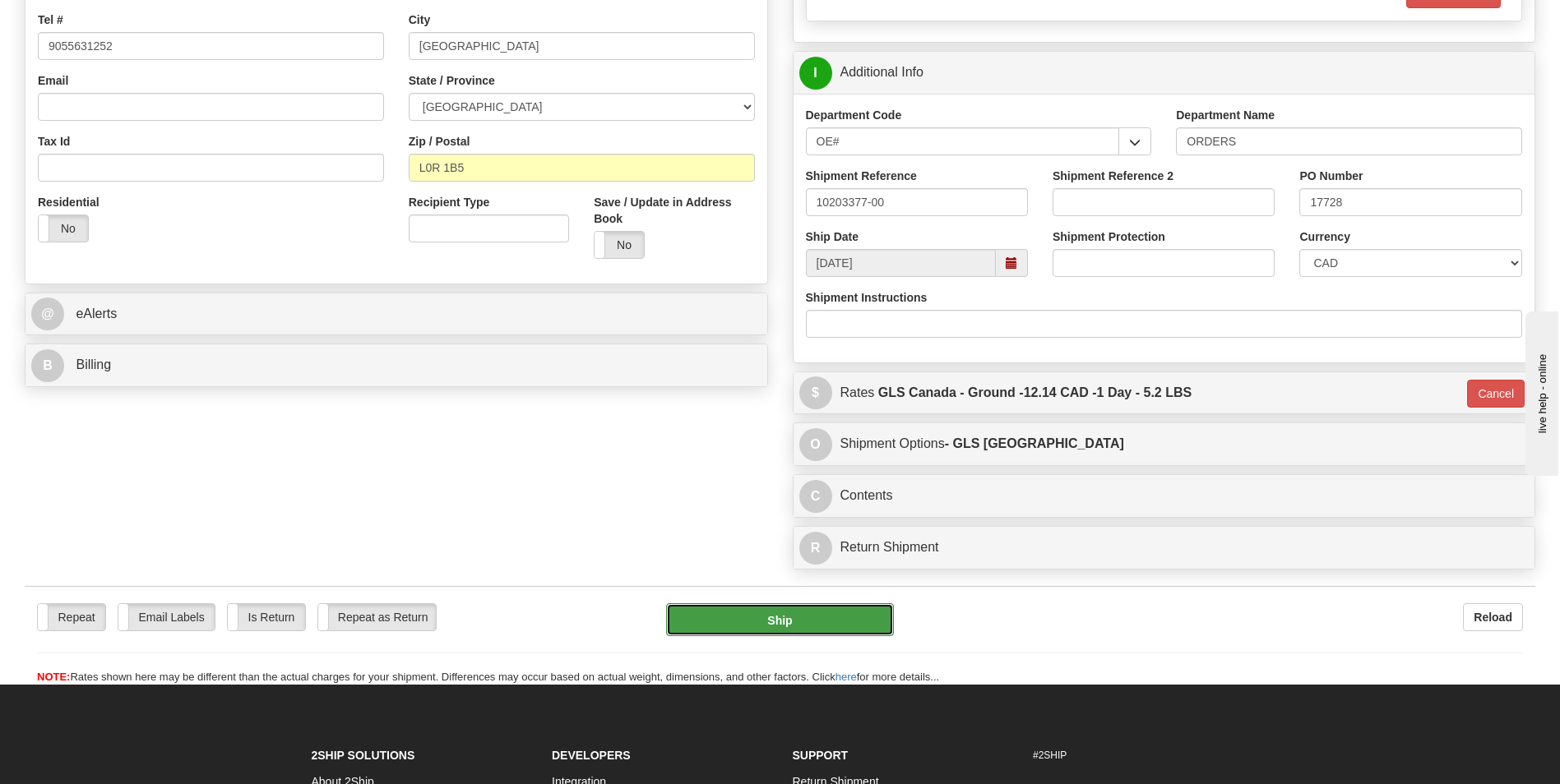
click at [795, 604] on button "Ship" at bounding box center [779, 619] width 227 height 33
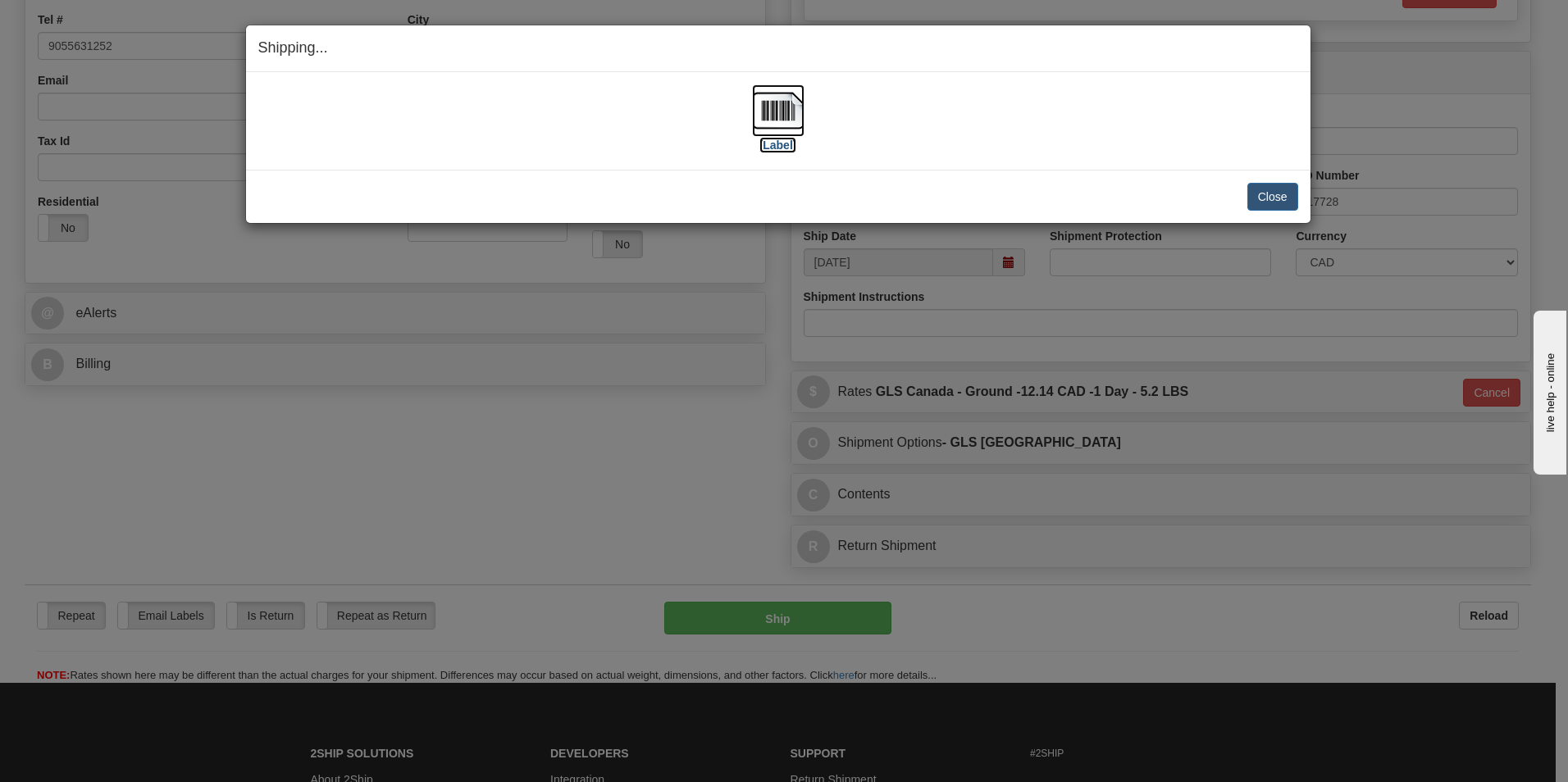
click at [779, 147] on label "[Label]" at bounding box center [778, 145] width 38 height 16
